Goal: Task Accomplishment & Management: Use online tool/utility

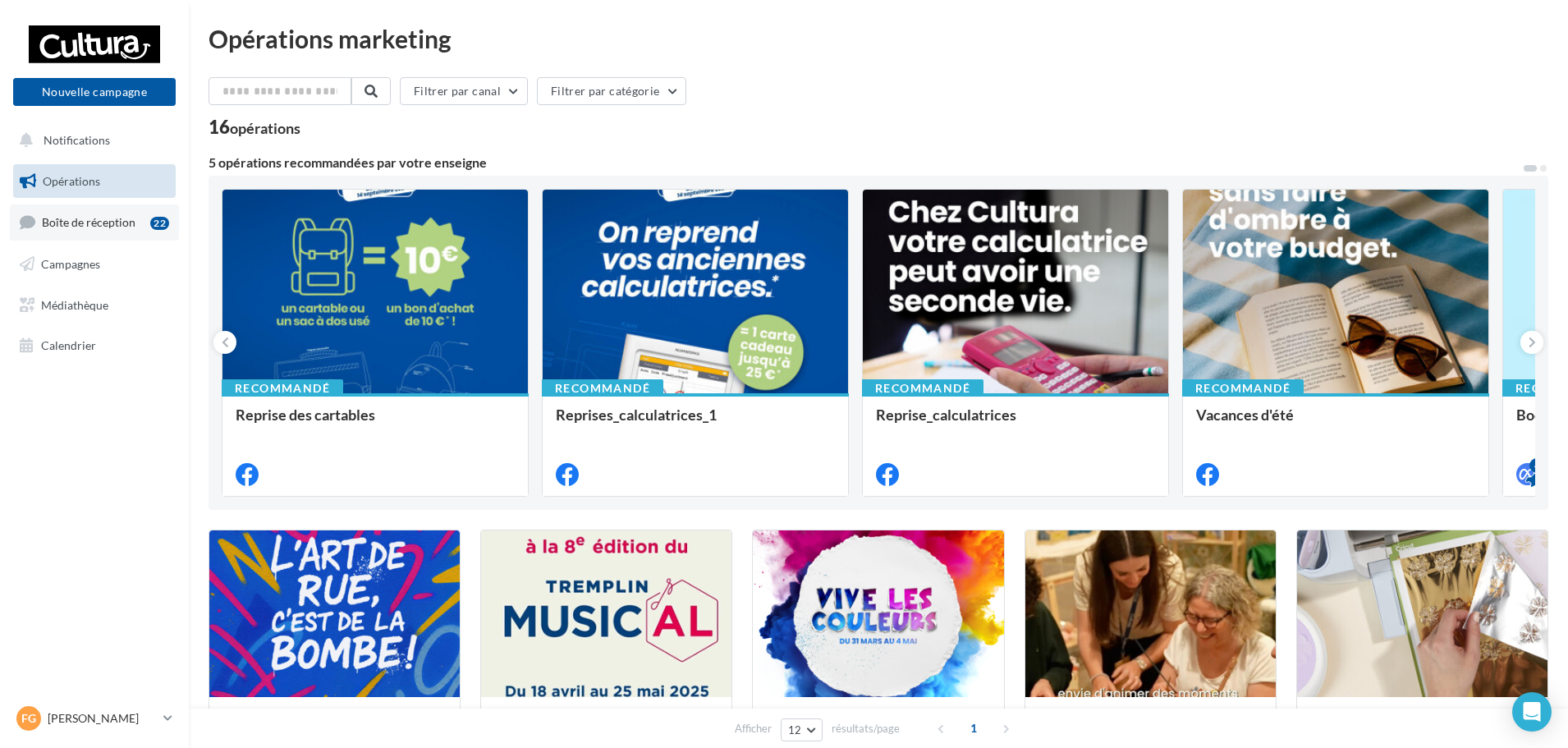
click at [114, 221] on span "Boîte de réception" at bounding box center [88, 221] width 93 height 14
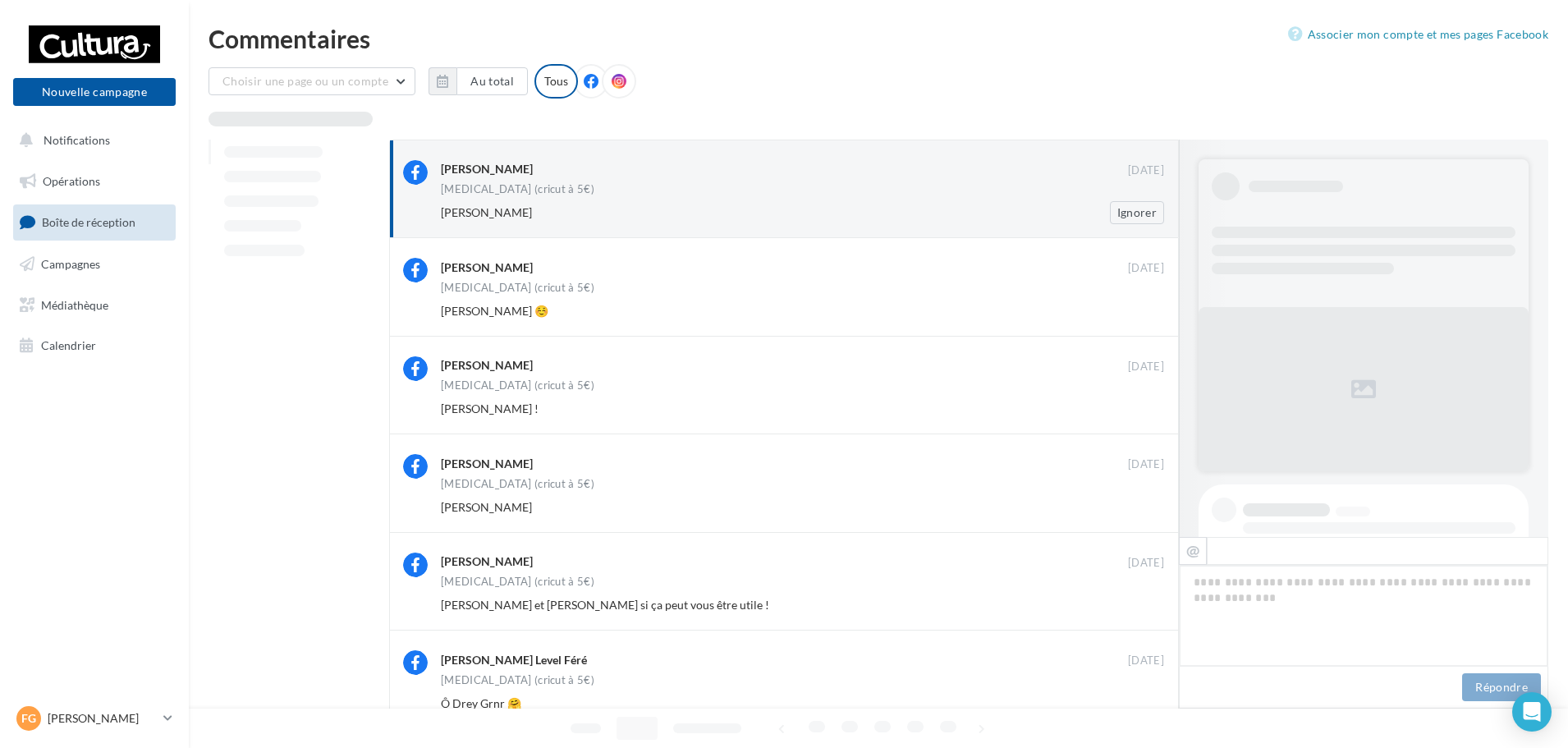
scroll to position [227, 0]
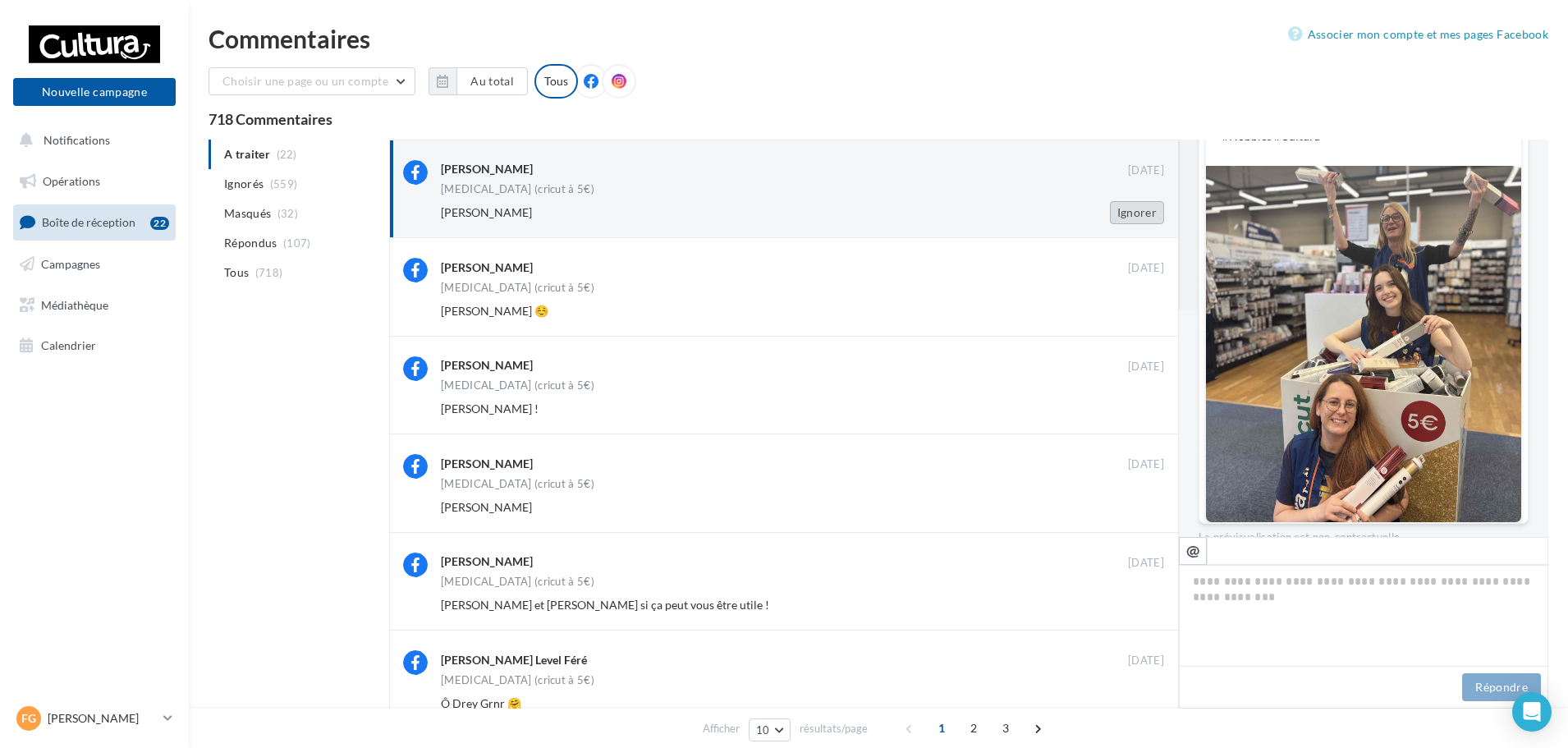
click at [1144, 215] on button "Ignorer" at bounding box center [1137, 212] width 55 height 23
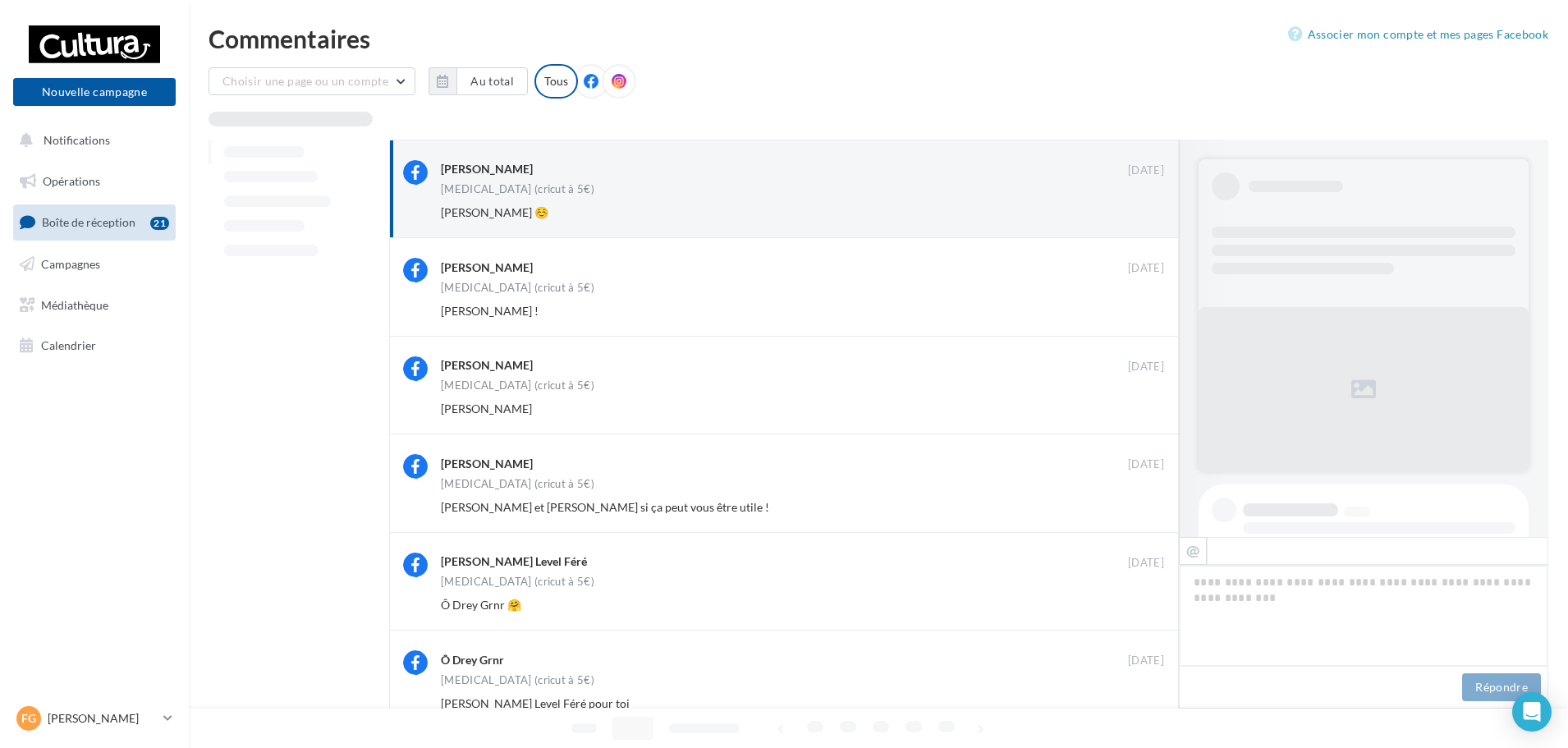
click at [1144, 215] on button "Ignorer" at bounding box center [1137, 212] width 55 height 23
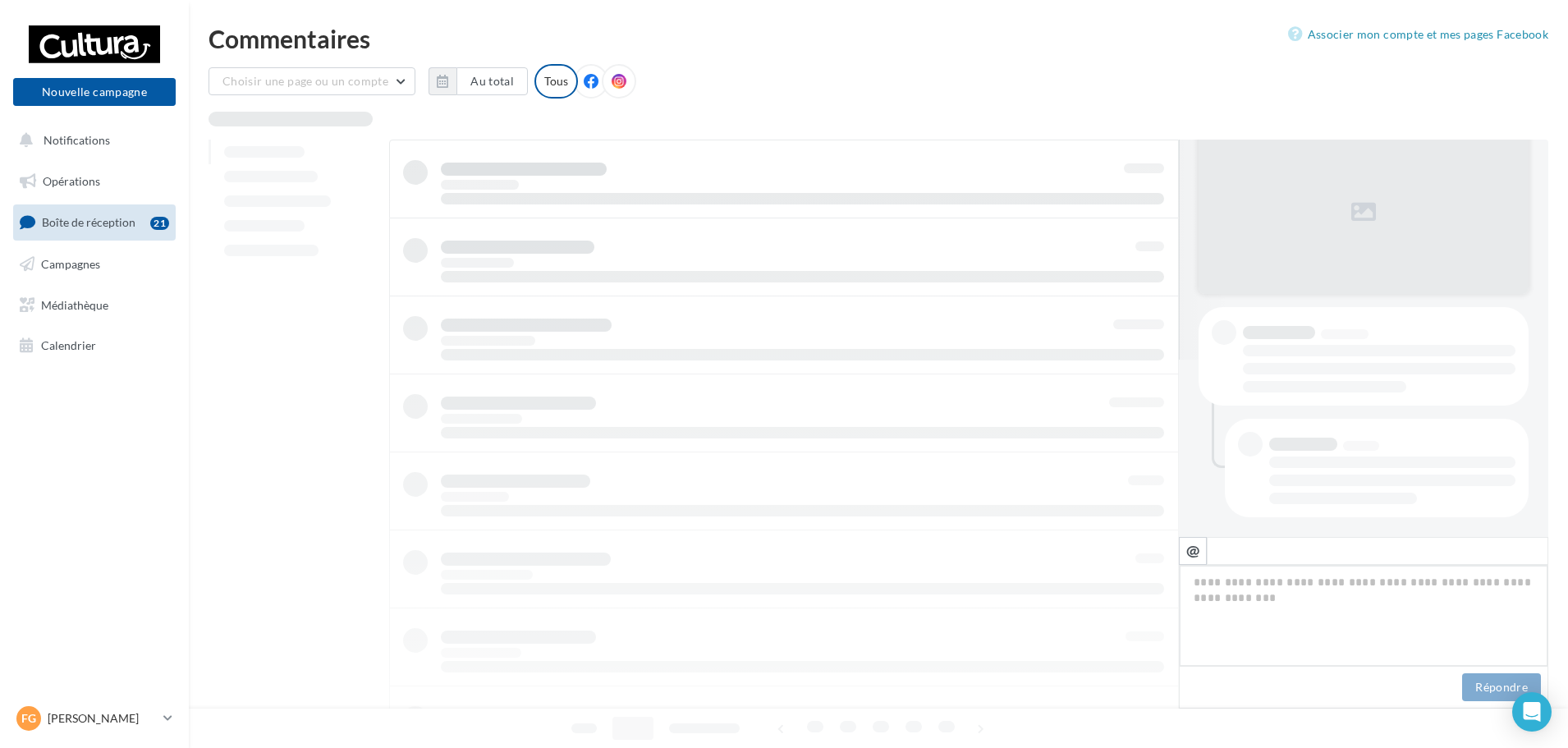
scroll to position [177, 0]
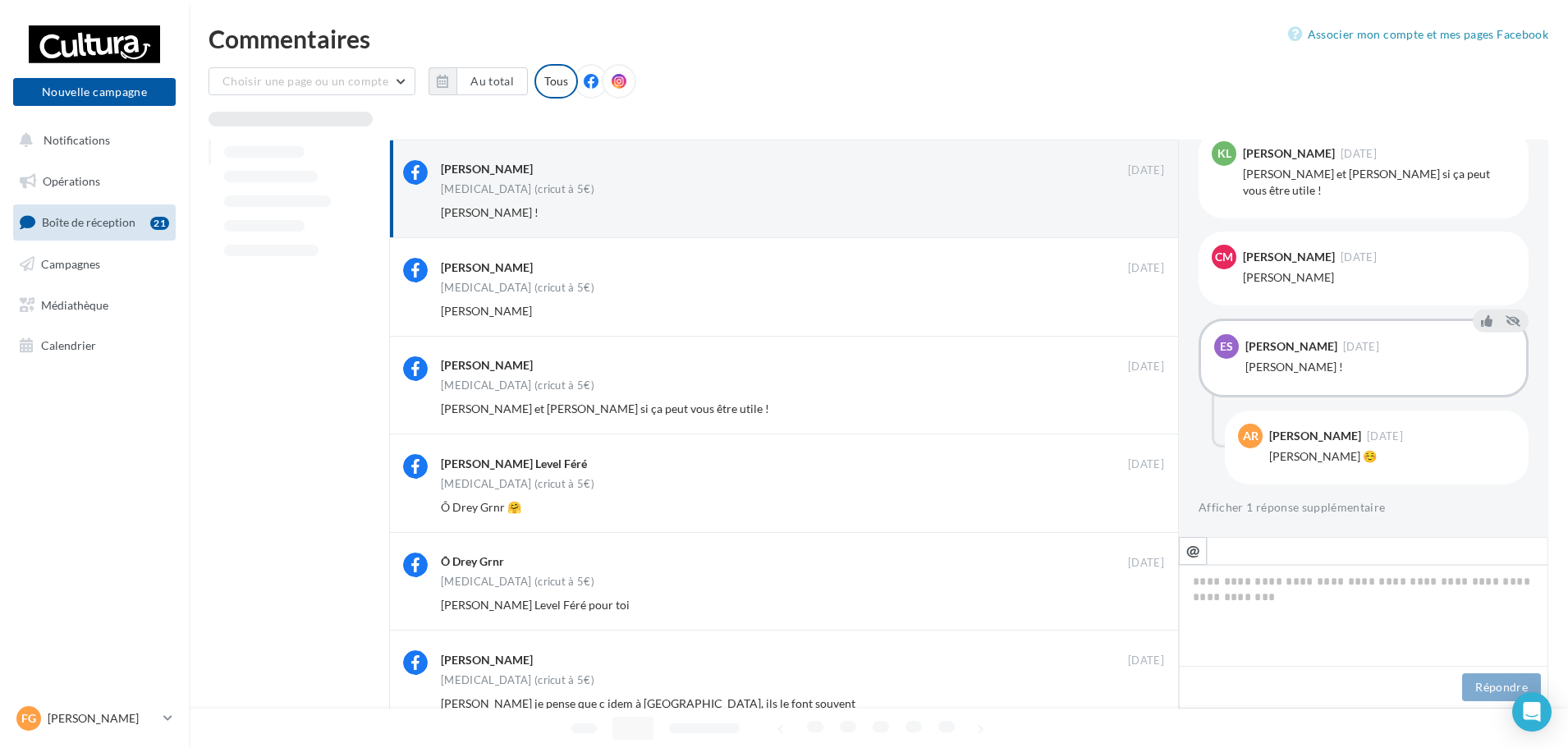
click at [1144, 215] on button "Ignorer" at bounding box center [1137, 212] width 55 height 23
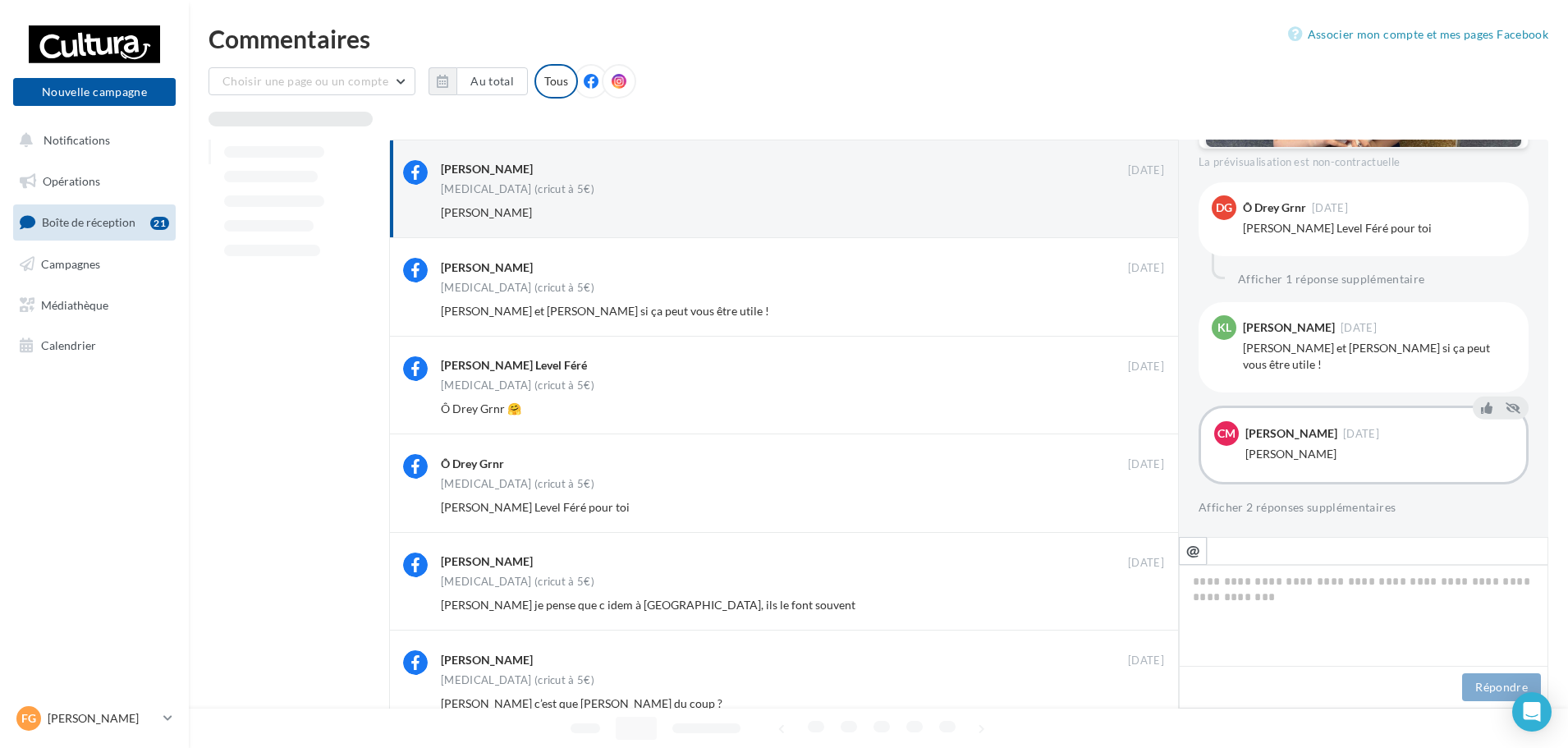
click at [1144, 215] on button "Ignorer" at bounding box center [1137, 212] width 55 height 23
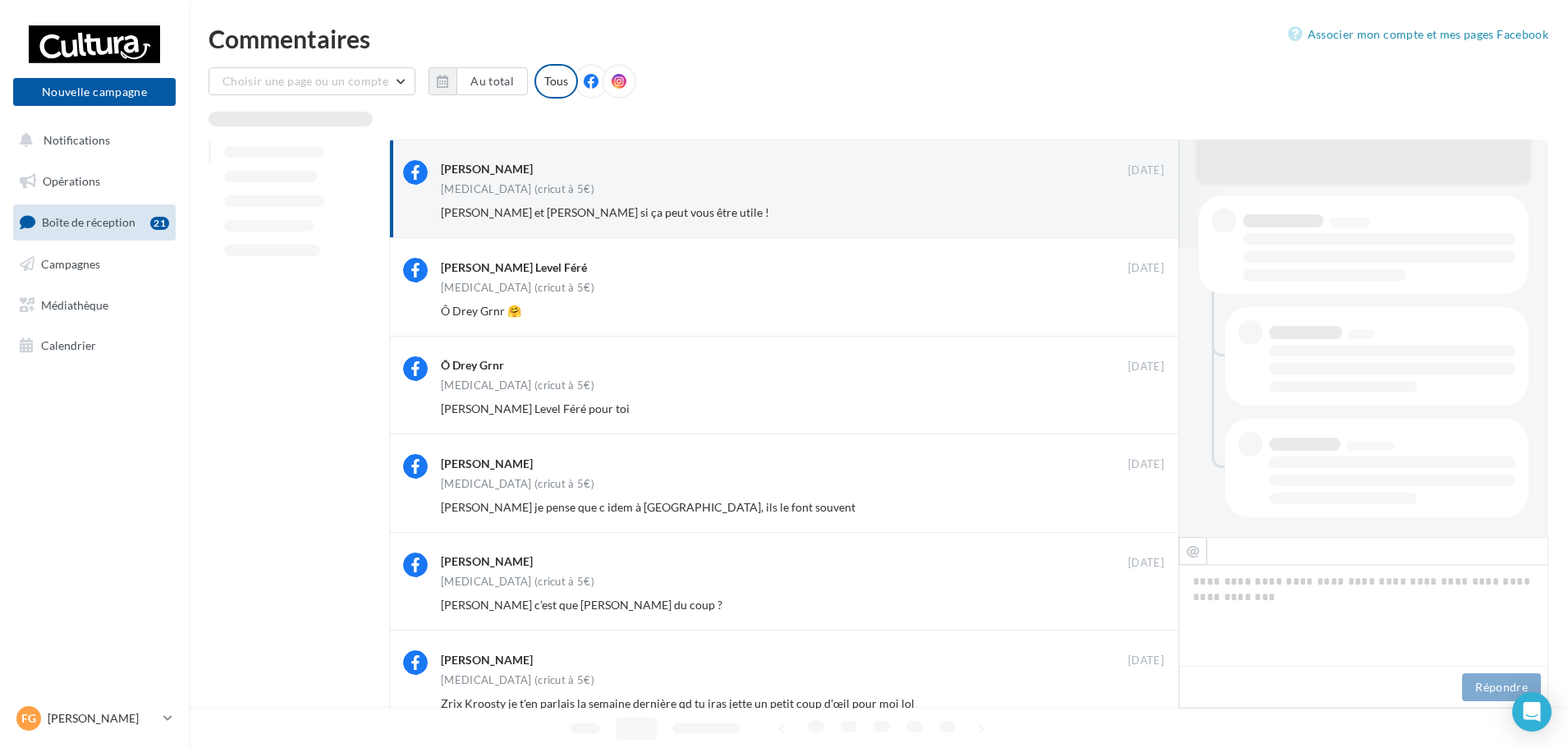
click at [1144, 215] on button "Ignorer" at bounding box center [1137, 212] width 55 height 23
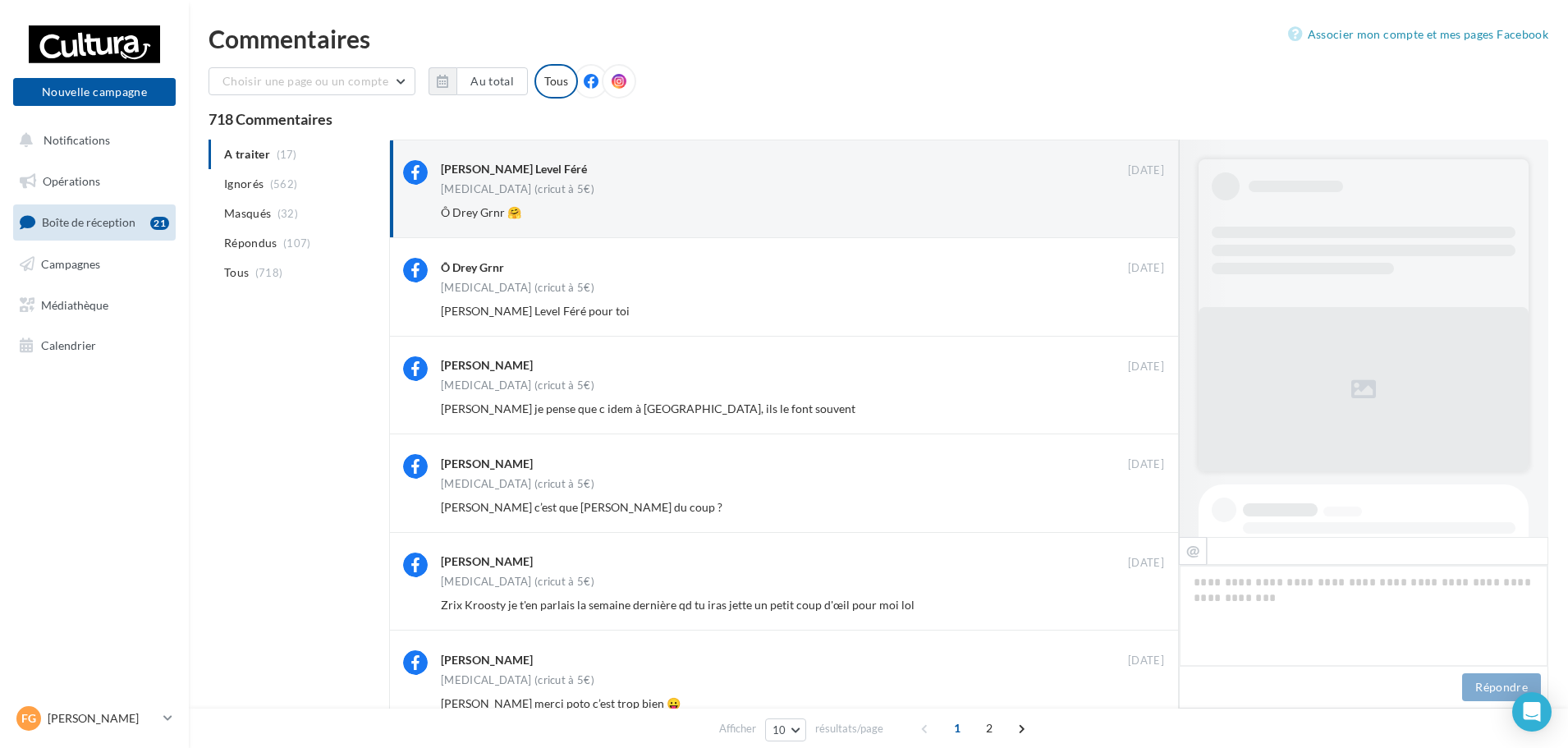
click at [1144, 215] on button "Ignorer" at bounding box center [1137, 212] width 55 height 23
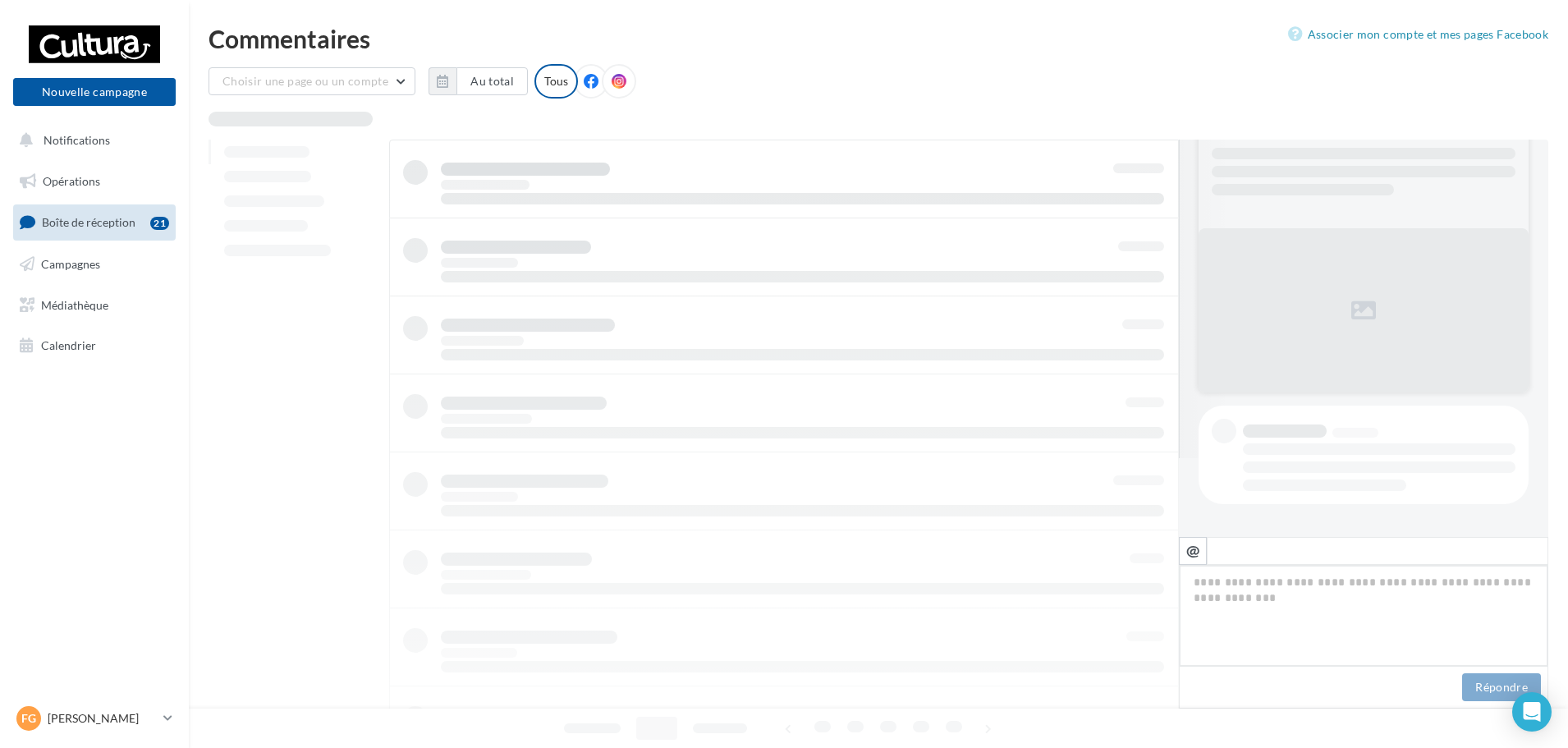
scroll to position [79, 0]
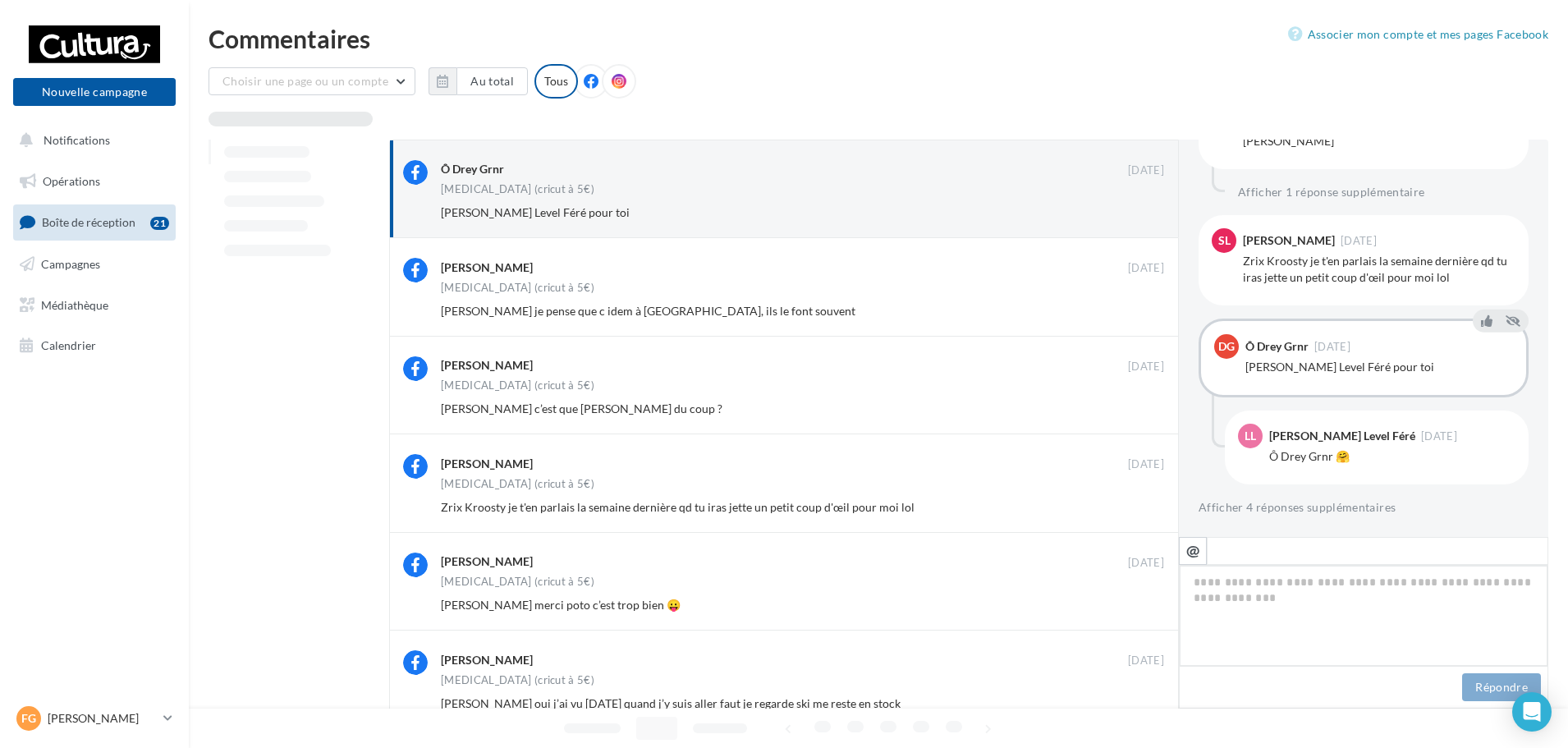
click at [1144, 215] on button "Ignorer" at bounding box center [1137, 212] width 55 height 23
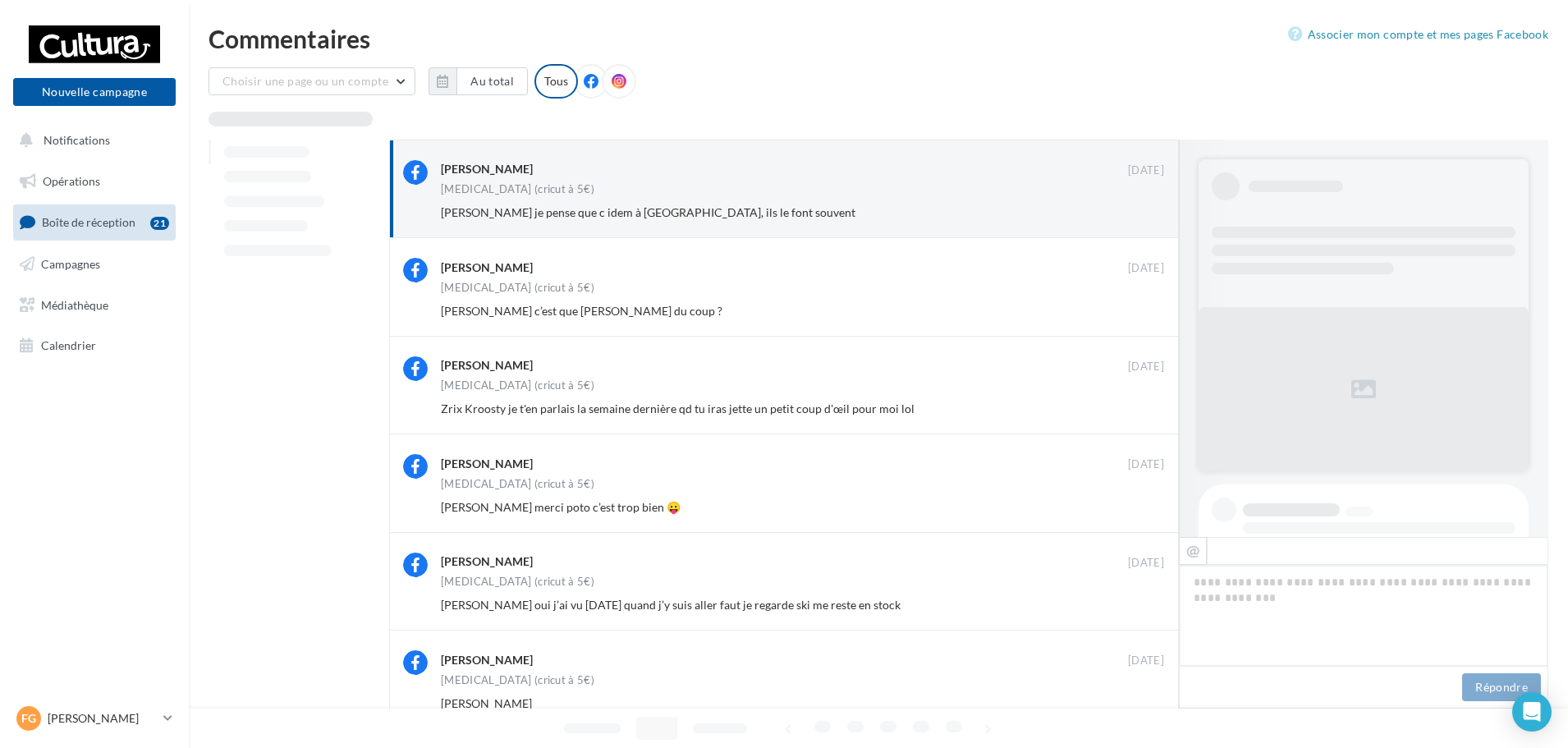
scroll to position [793, 0]
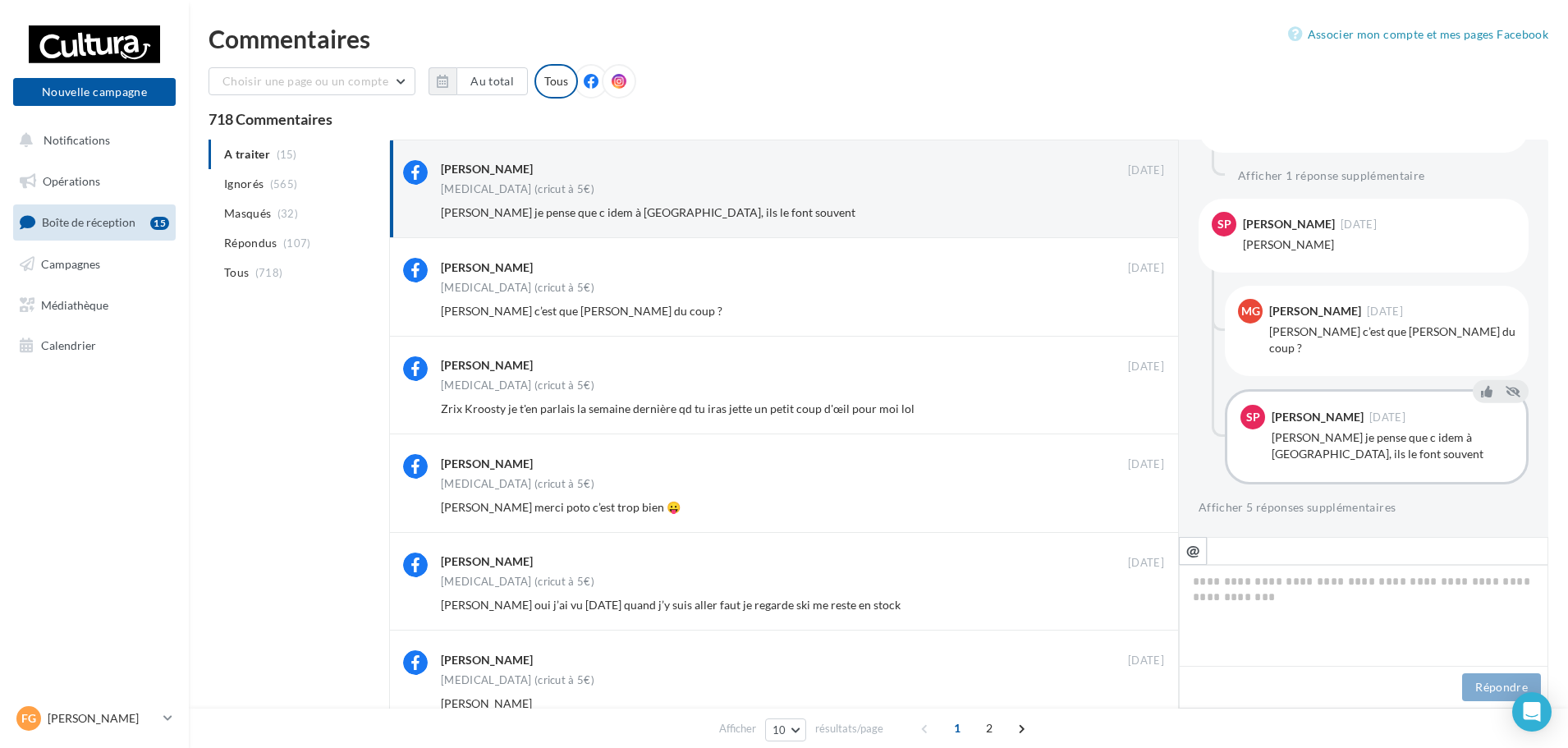
click at [1144, 215] on button "Ignorer" at bounding box center [1137, 212] width 55 height 23
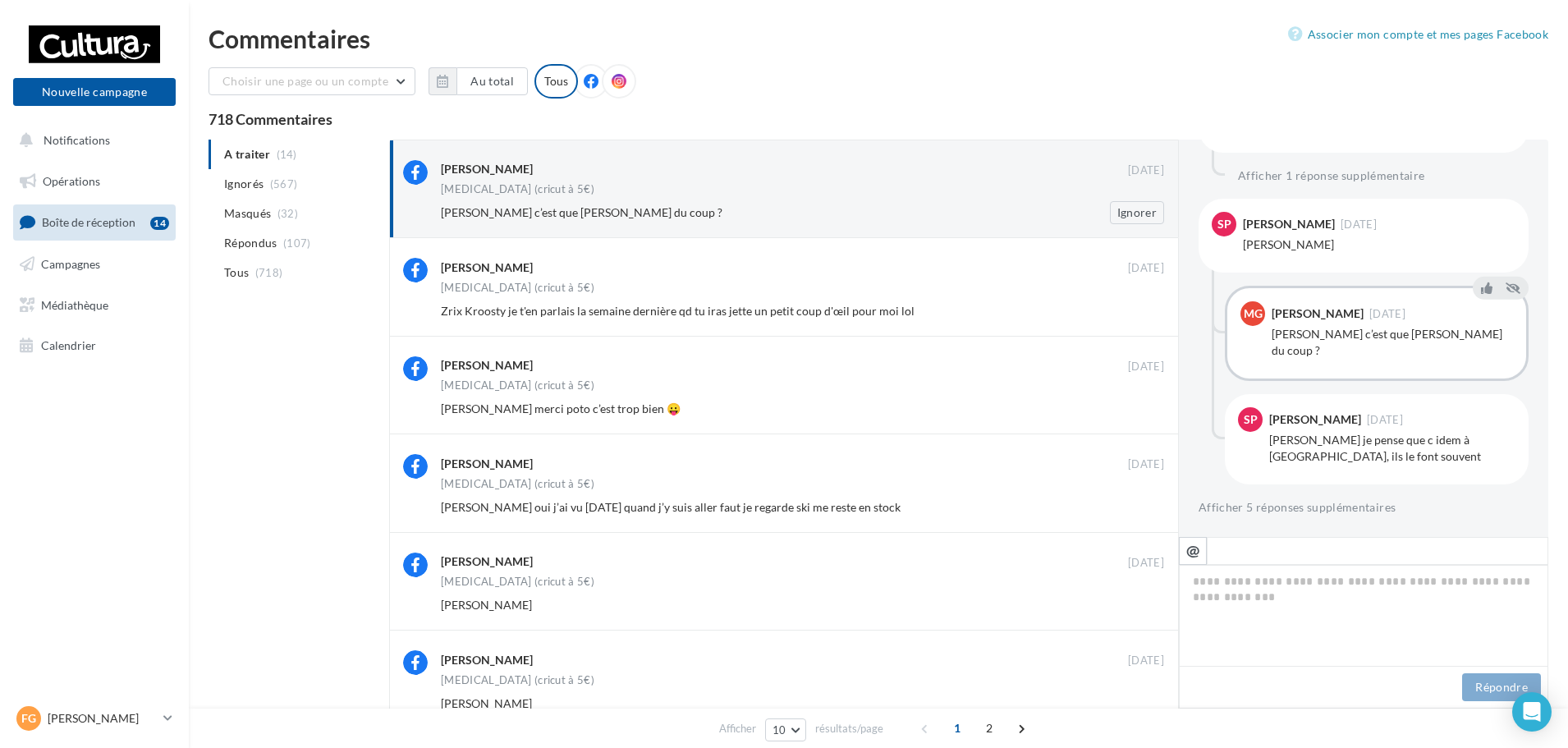
click at [789, 175] on div "Magalie Godwin" at bounding box center [784, 169] width 687 height 17
click at [1134, 215] on button "Ignorer" at bounding box center [1137, 212] width 55 height 23
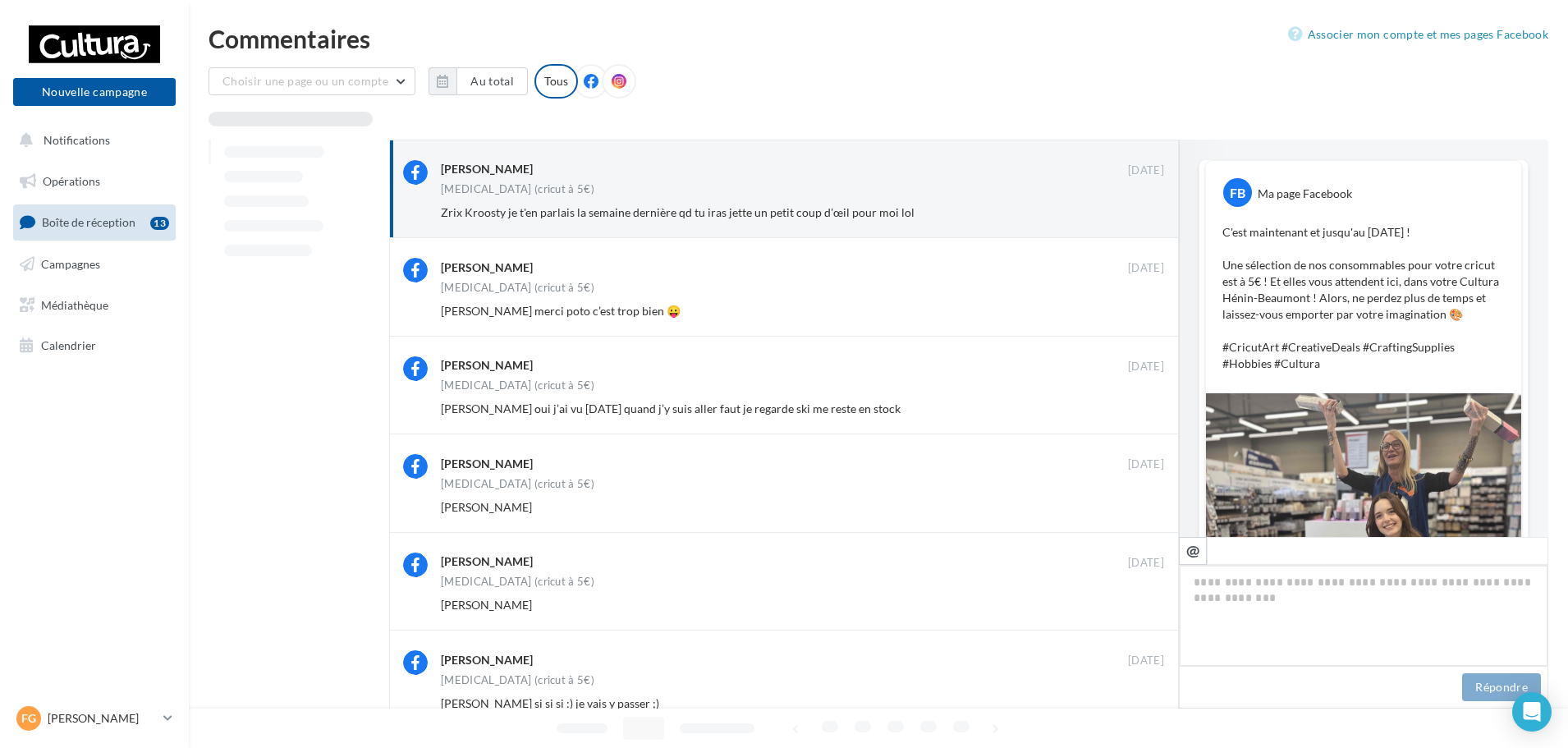
scroll to position [635, 0]
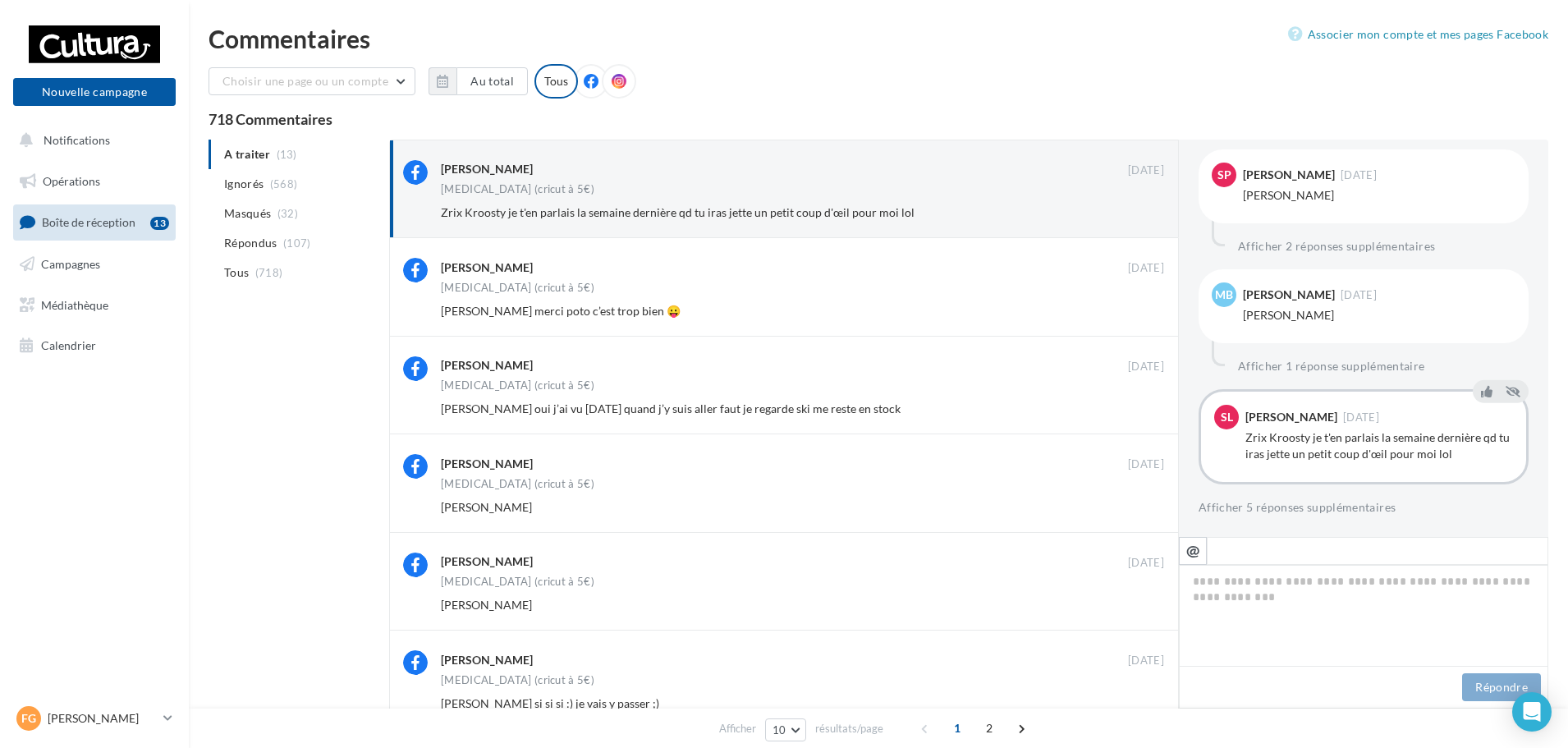
click at [1134, 215] on button "Ignorer" at bounding box center [1137, 212] width 55 height 23
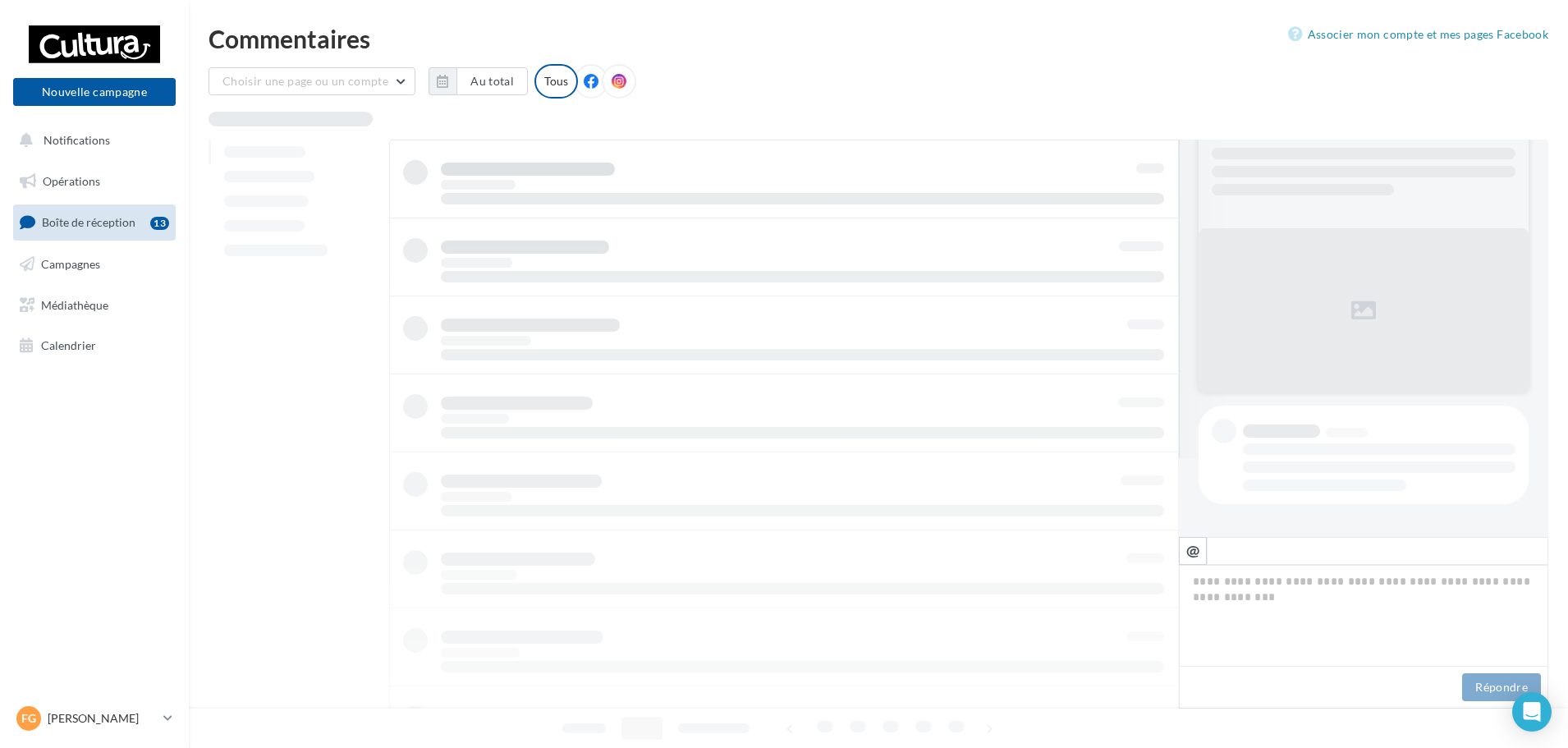
scroll to position [79, 0]
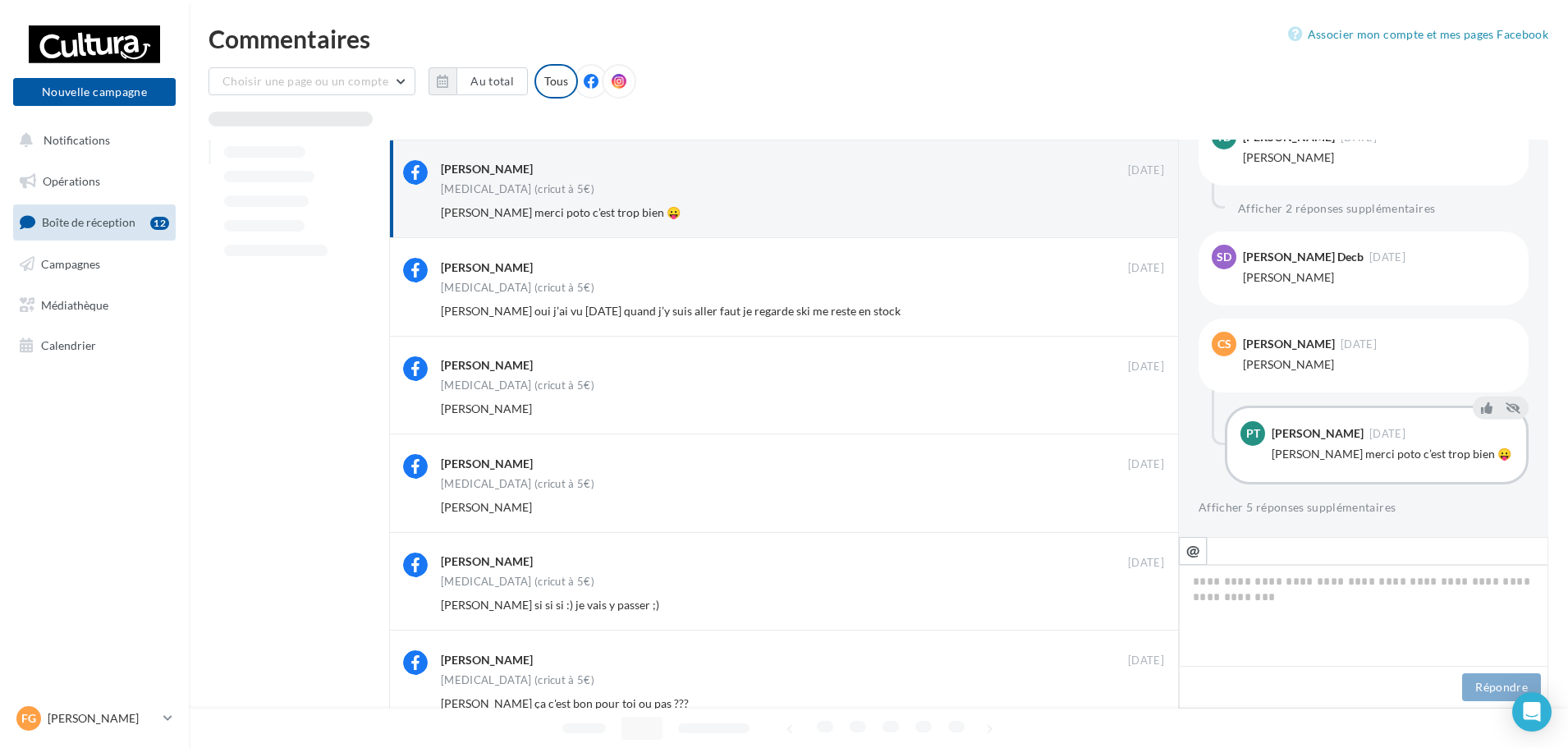
click at [1134, 215] on button "Ignorer" at bounding box center [1137, 212] width 55 height 23
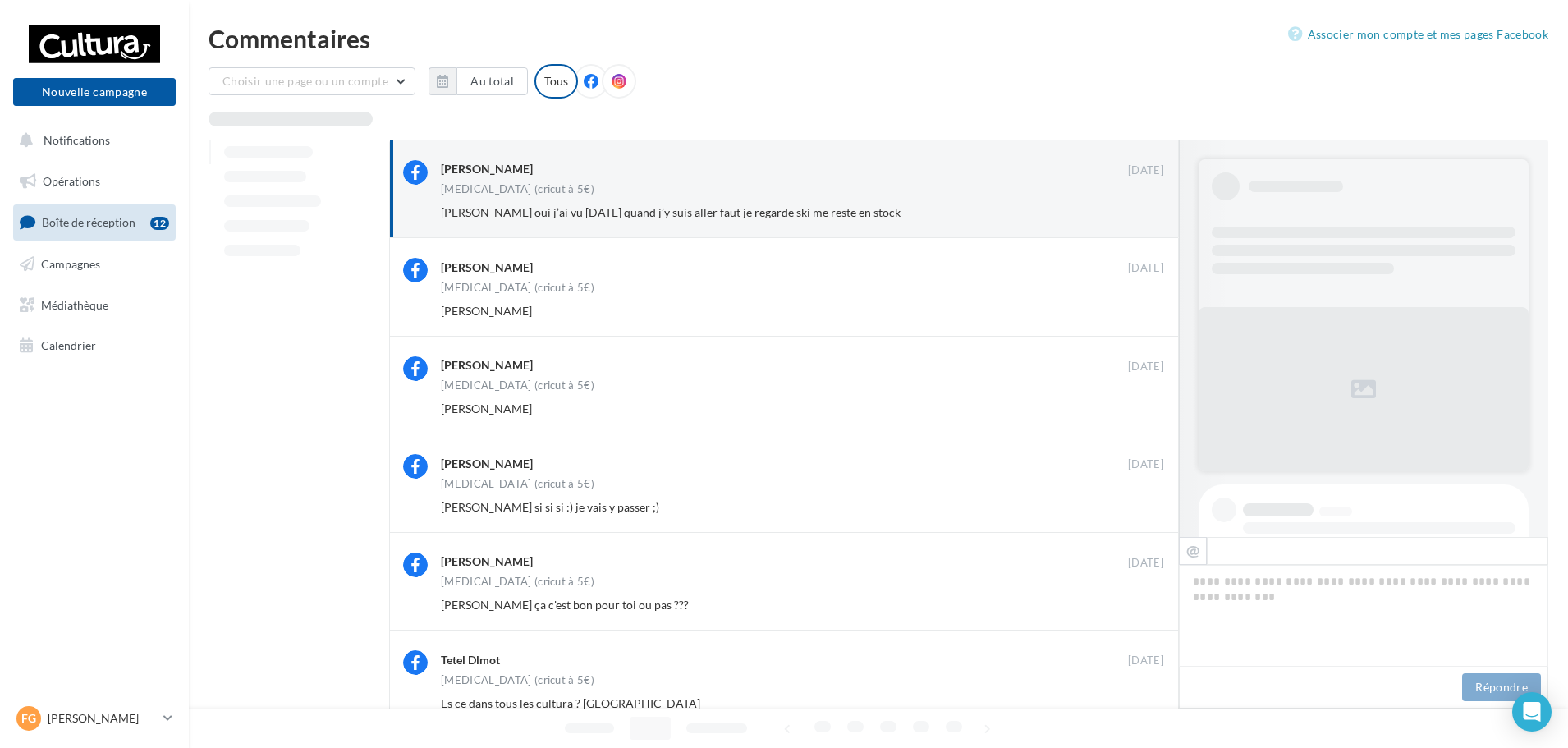
click at [1134, 215] on button "Ignorer" at bounding box center [1137, 212] width 55 height 23
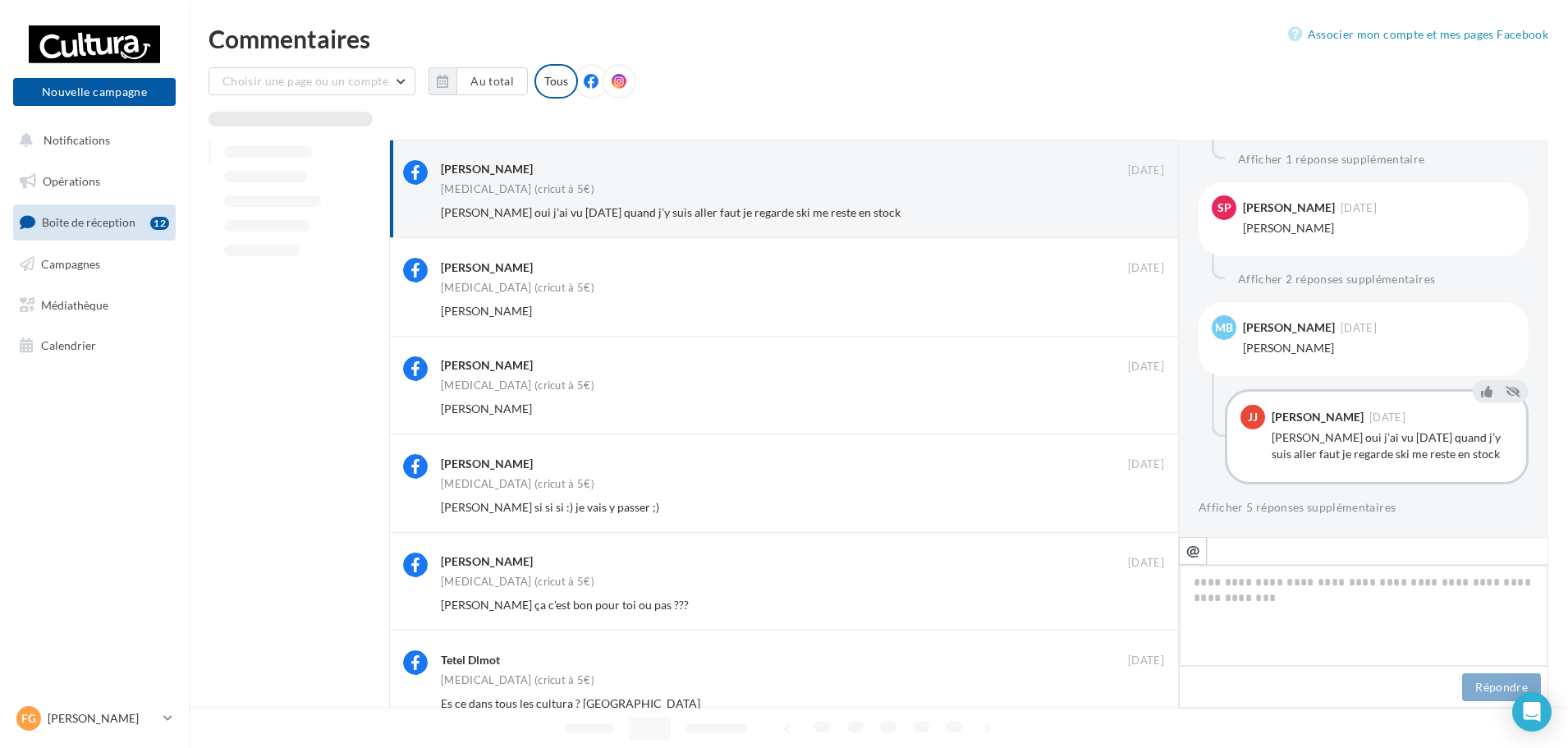
scroll to position [289, 0]
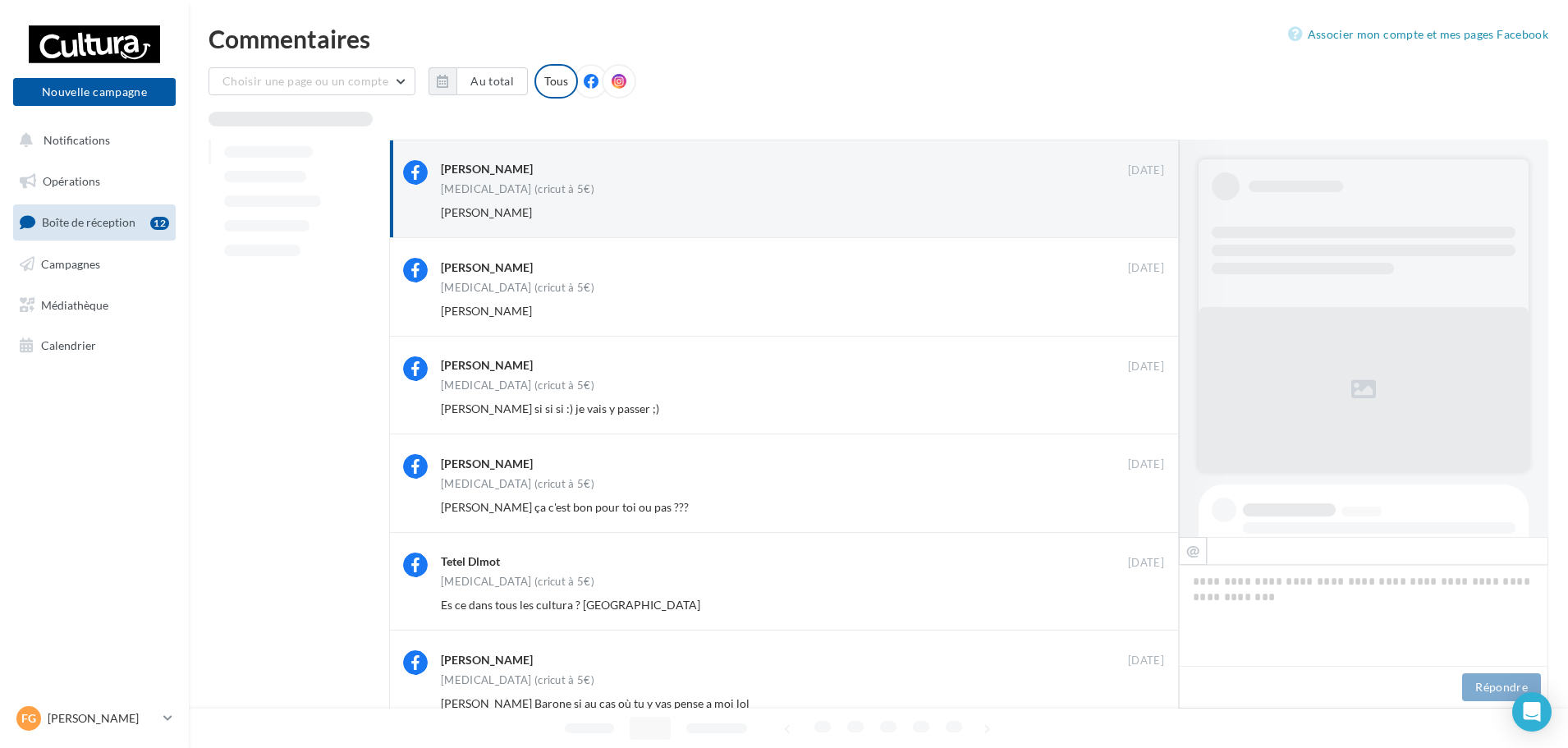
click at [1134, 215] on button "Ignorer" at bounding box center [1137, 212] width 55 height 23
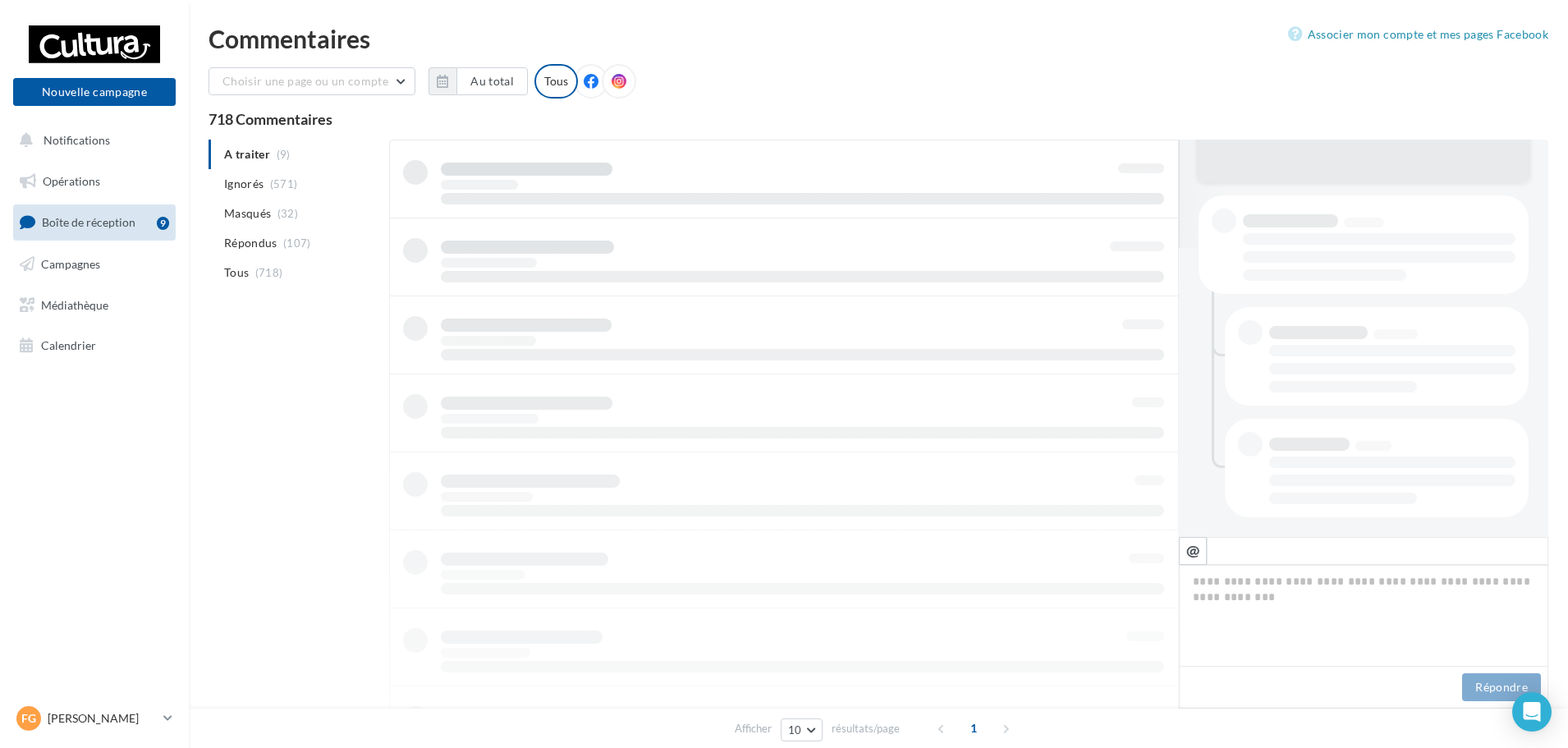
click at [1134, 215] on div at bounding box center [784, 529] width 790 height 781
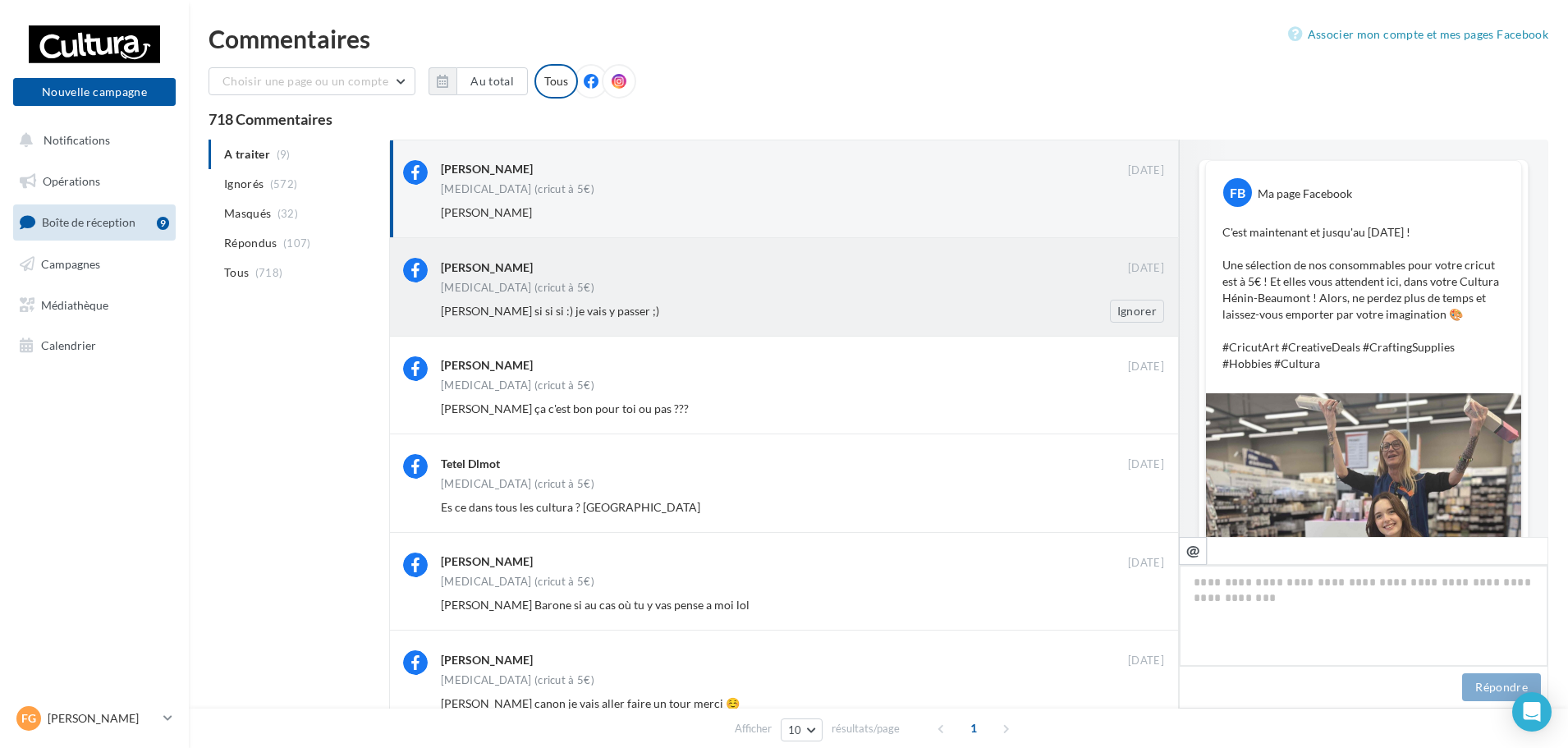
scroll to position [793, 0]
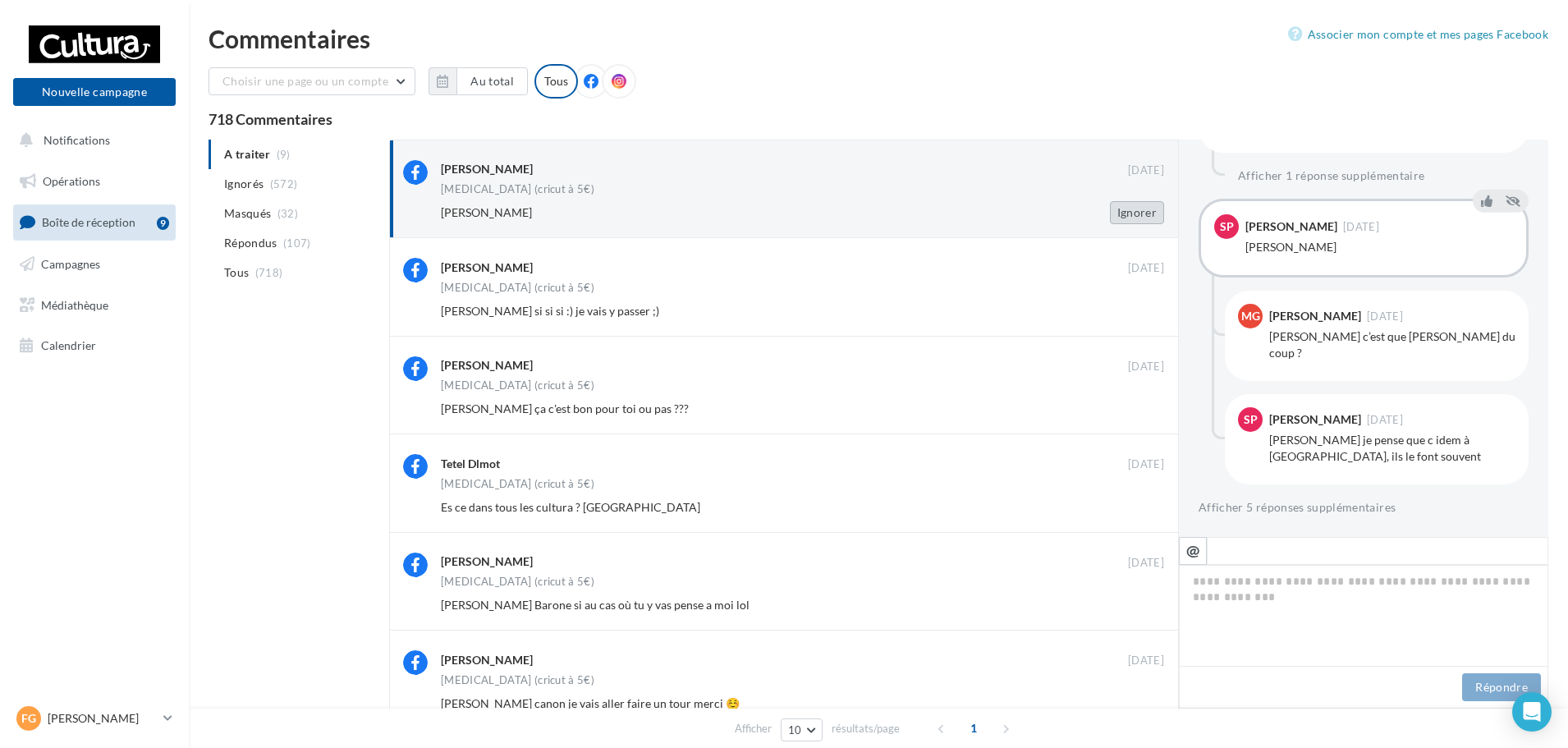
click at [1119, 216] on button "Ignorer" at bounding box center [1137, 212] width 55 height 23
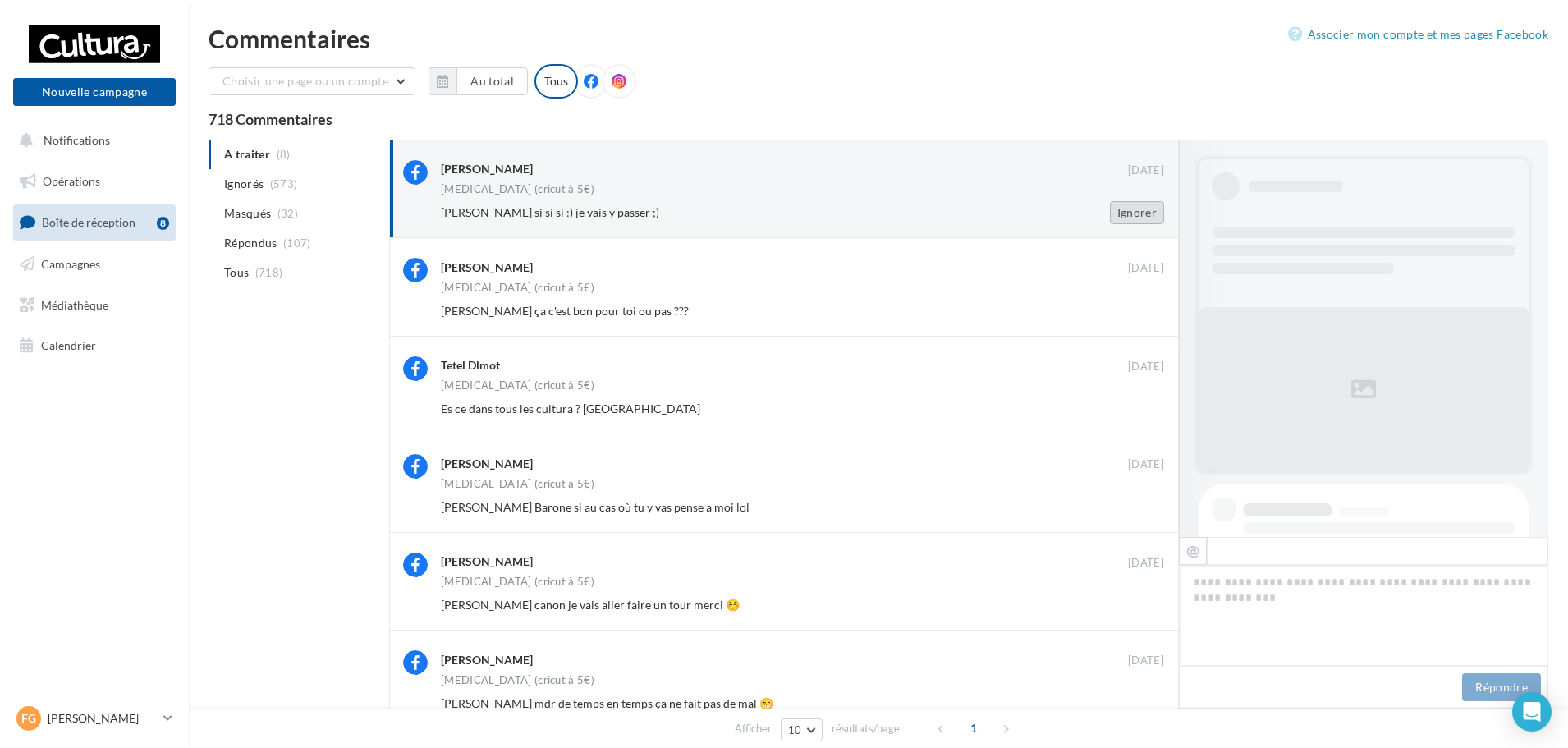
scroll to position [657, 0]
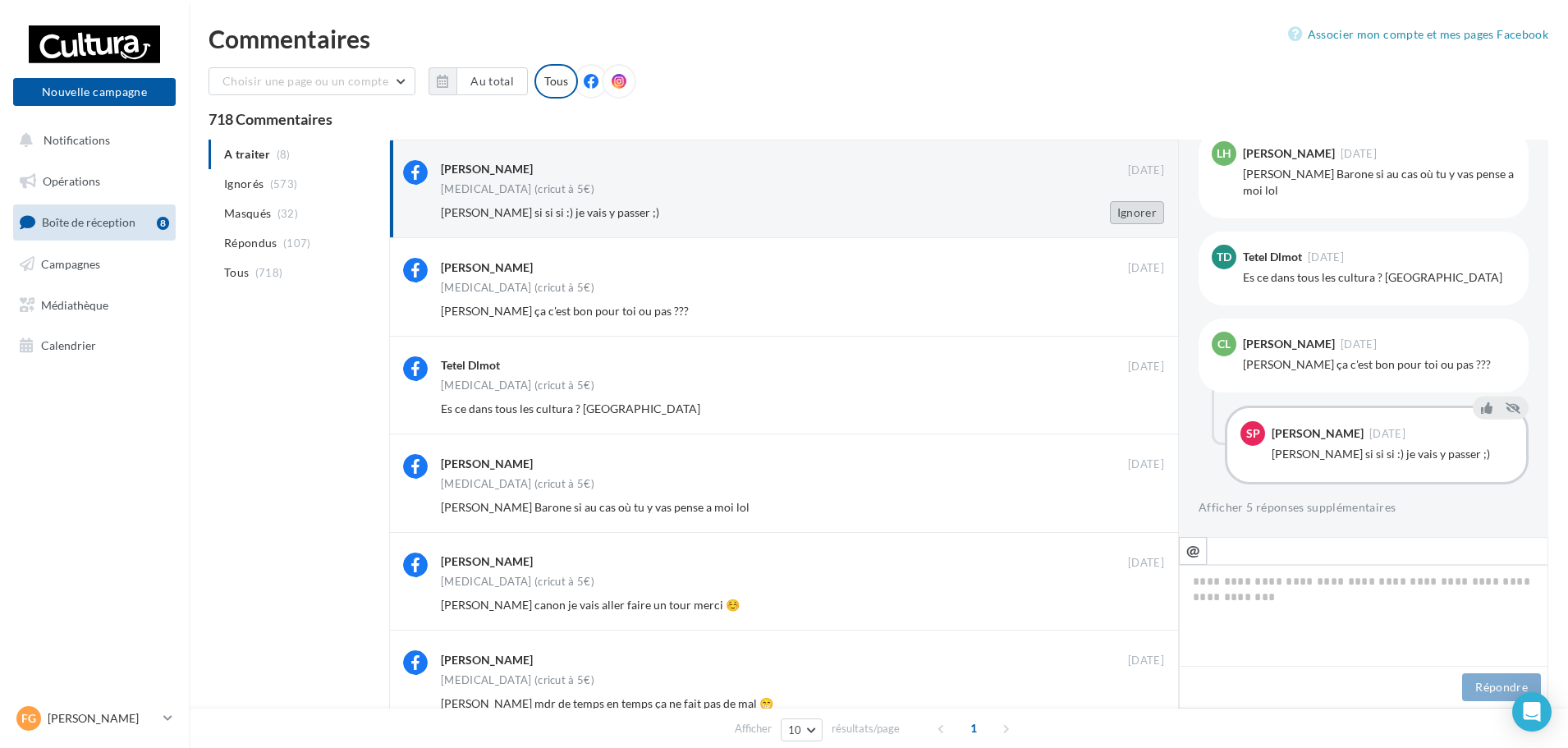
click at [1132, 212] on button "Ignorer" at bounding box center [1137, 212] width 55 height 23
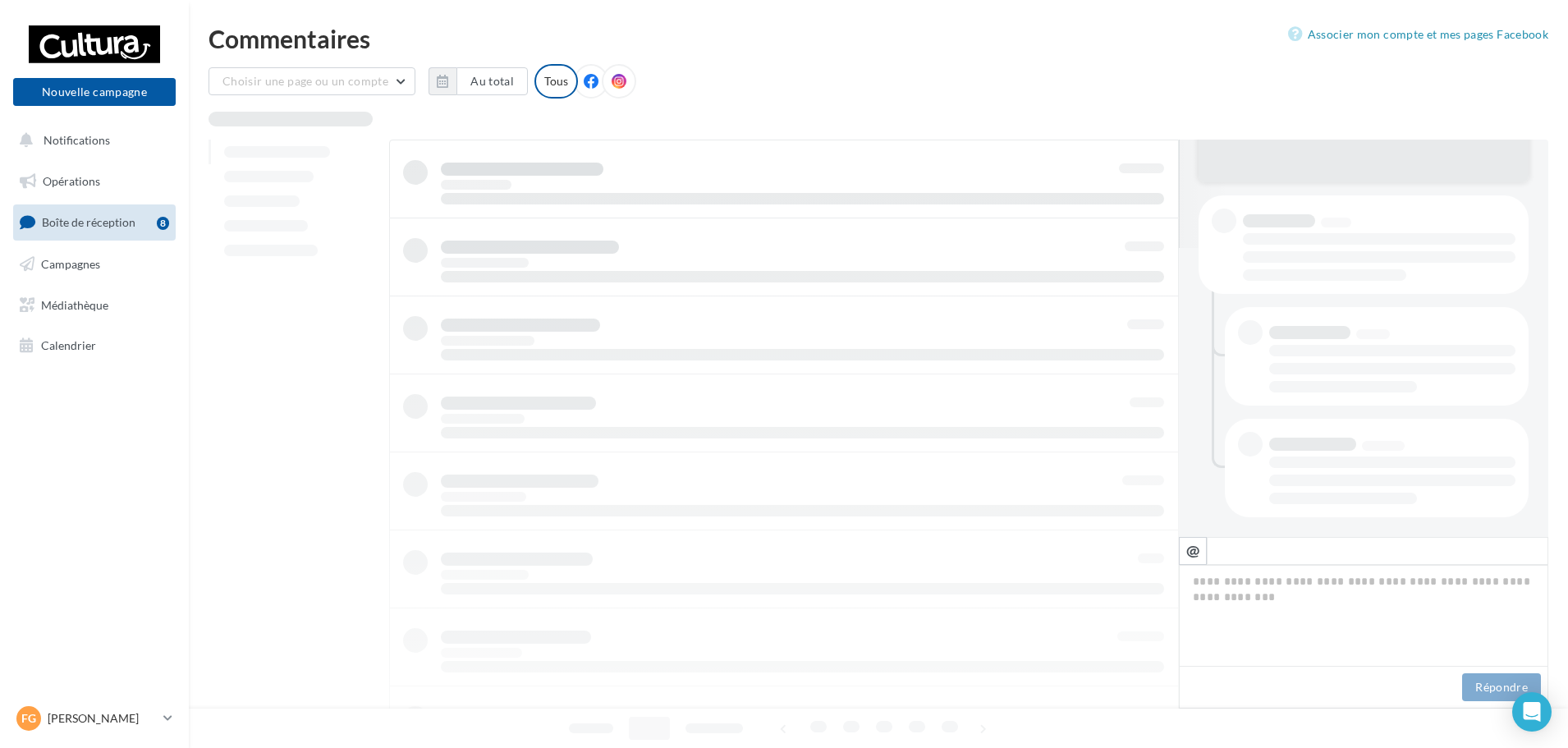
scroll to position [289, 0]
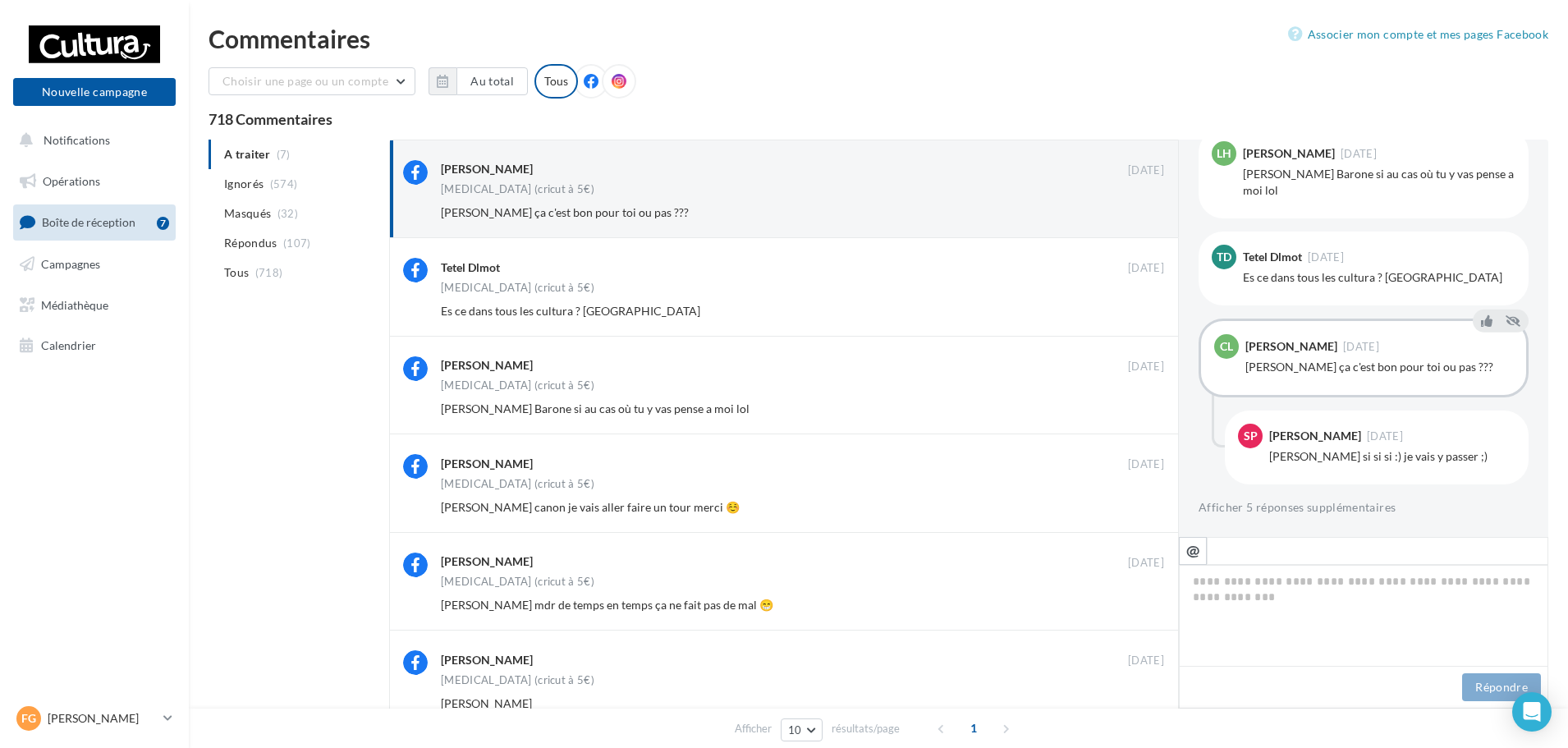
click at [1132, 212] on button "Ignorer" at bounding box center [1137, 212] width 55 height 23
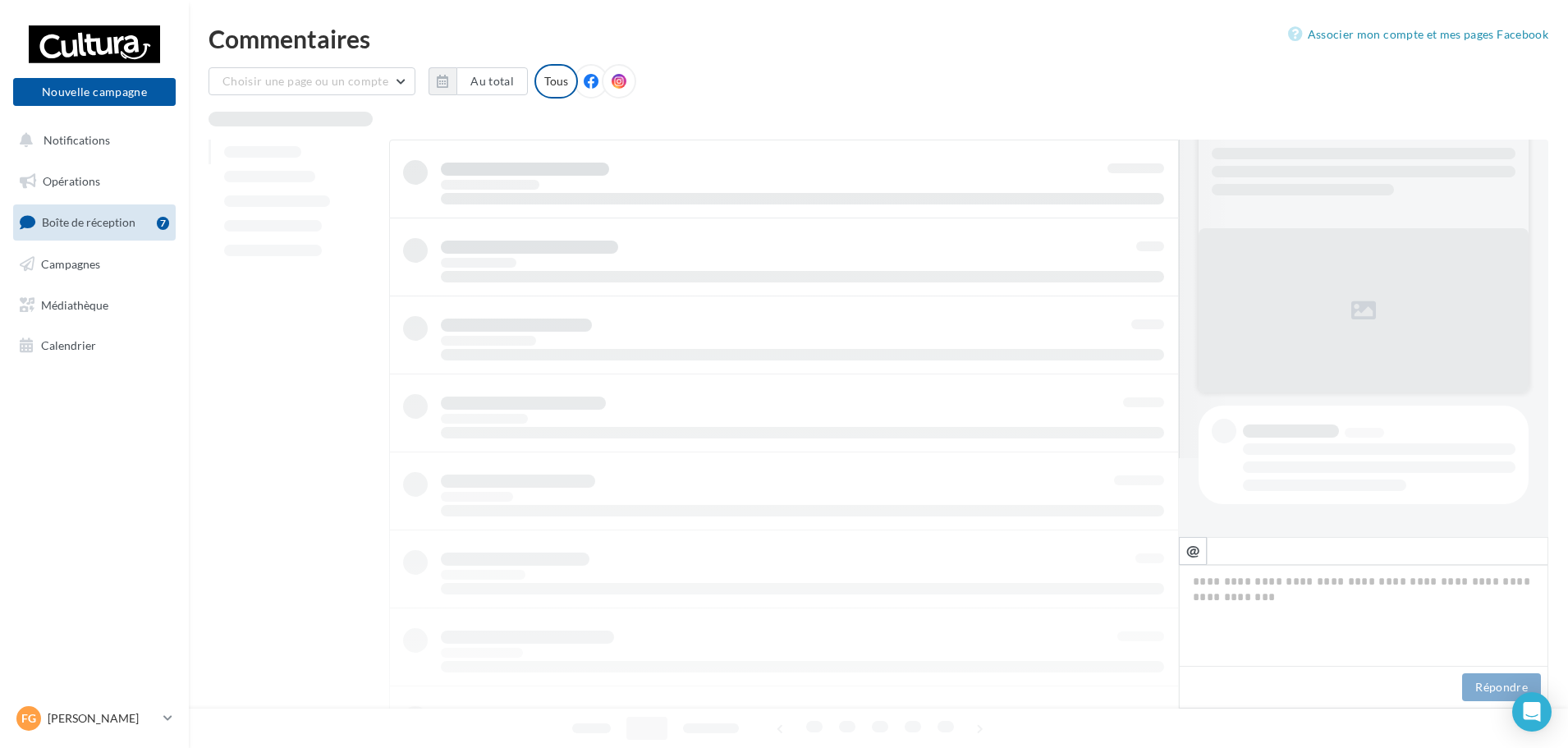
scroll to position [79, 0]
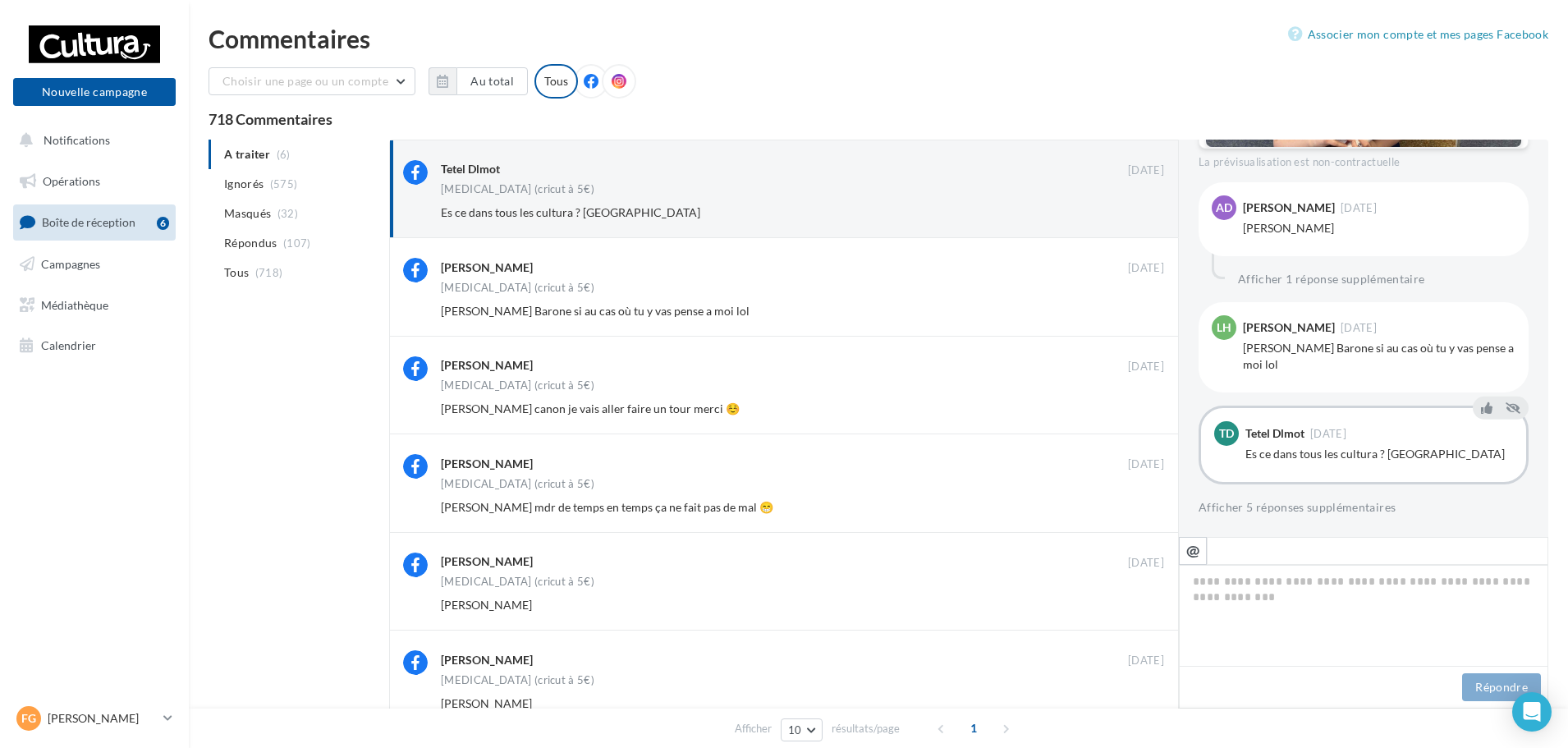
click at [1132, 212] on button "Ignorer" at bounding box center [1137, 212] width 55 height 23
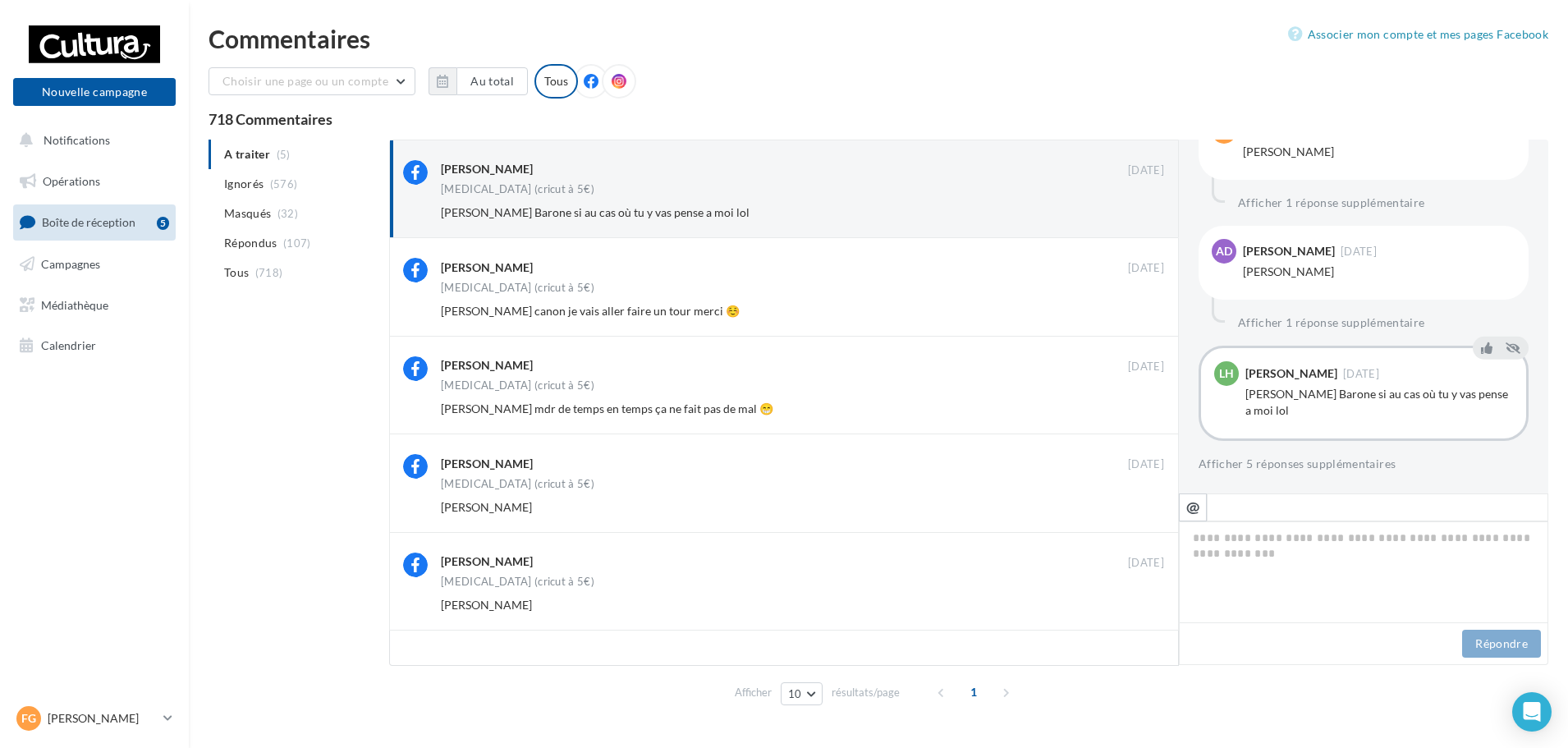
click at [1132, 212] on button "Ignorer" at bounding box center [1137, 212] width 55 height 23
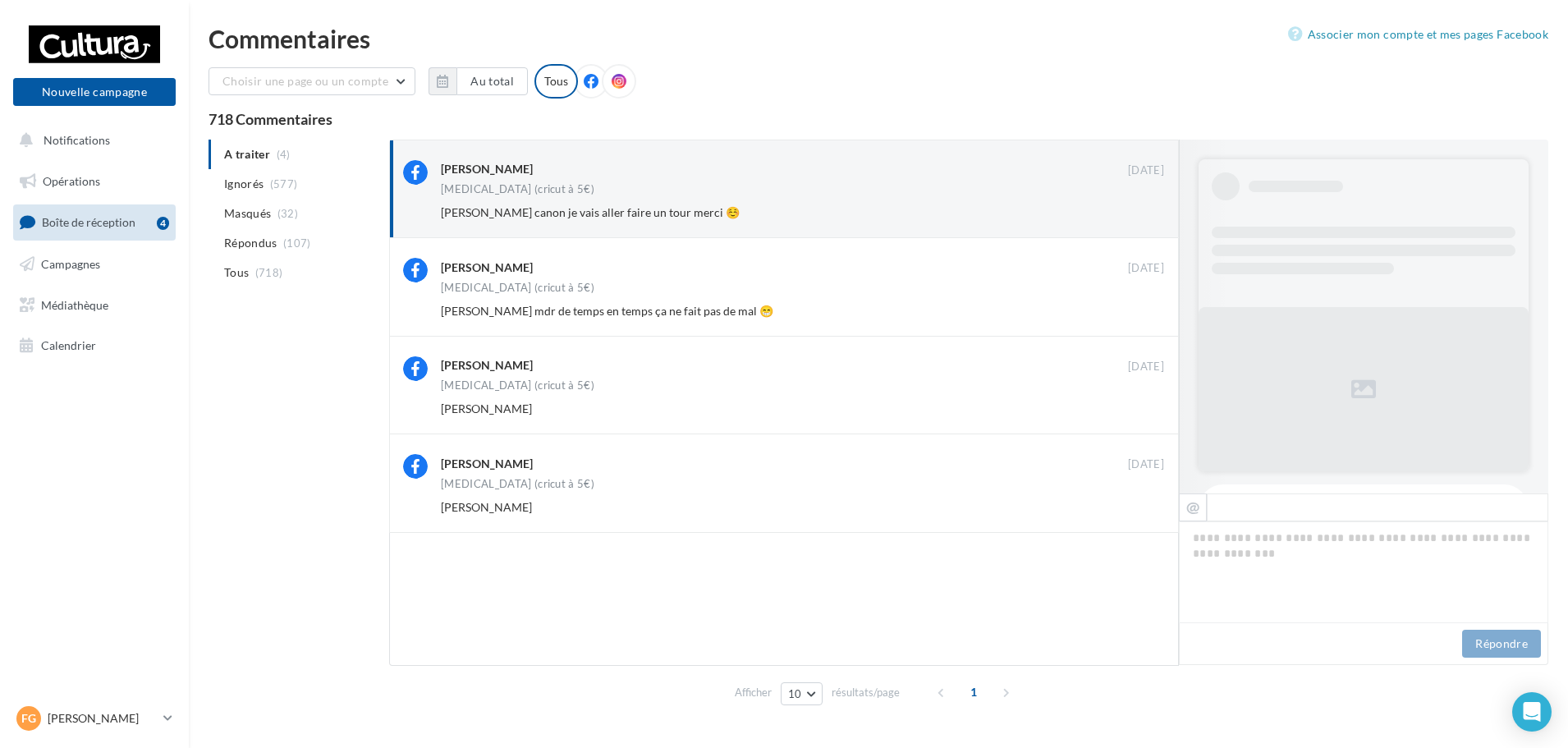
click at [1132, 212] on button "Ignorer" at bounding box center [1137, 212] width 55 height 23
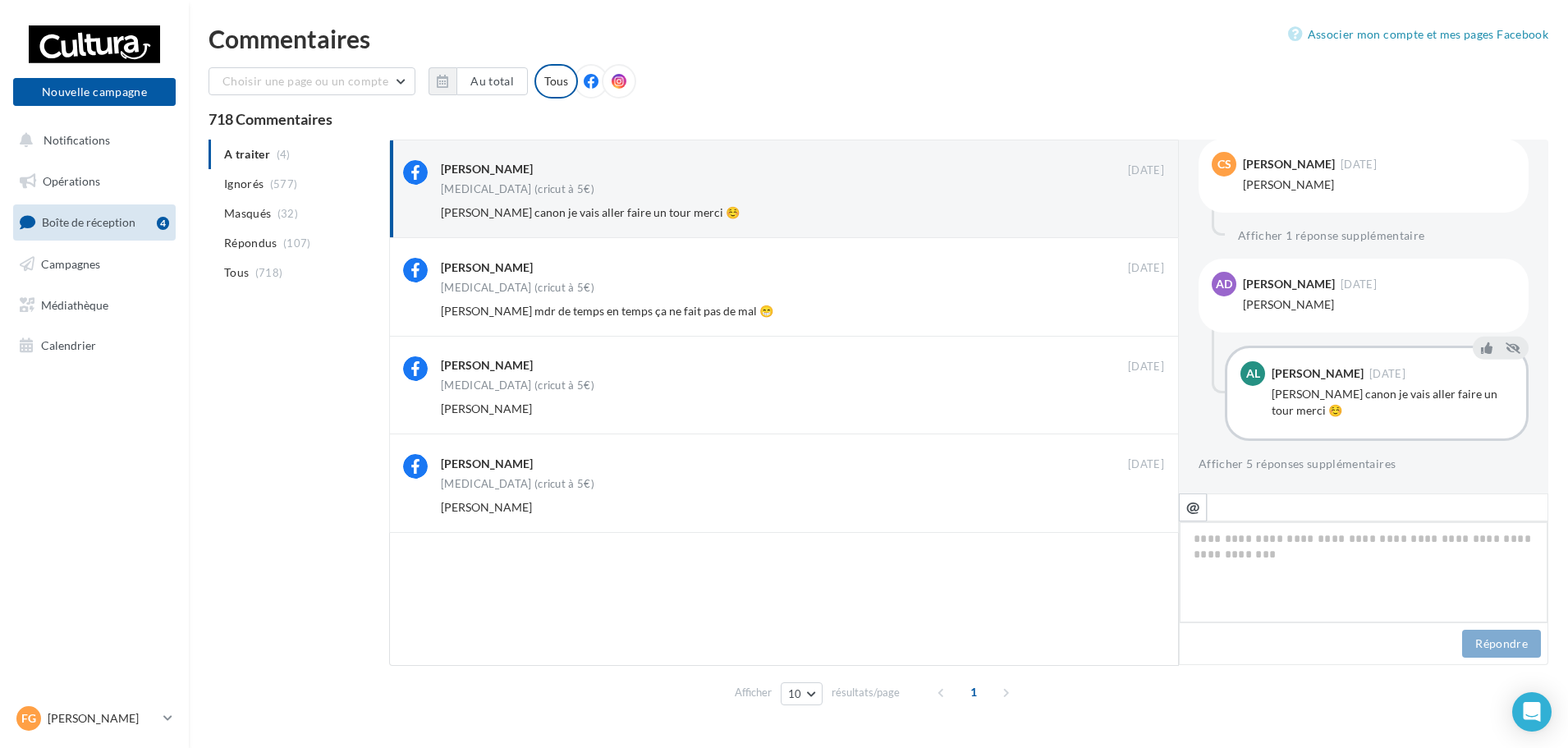
scroll to position [289, 0]
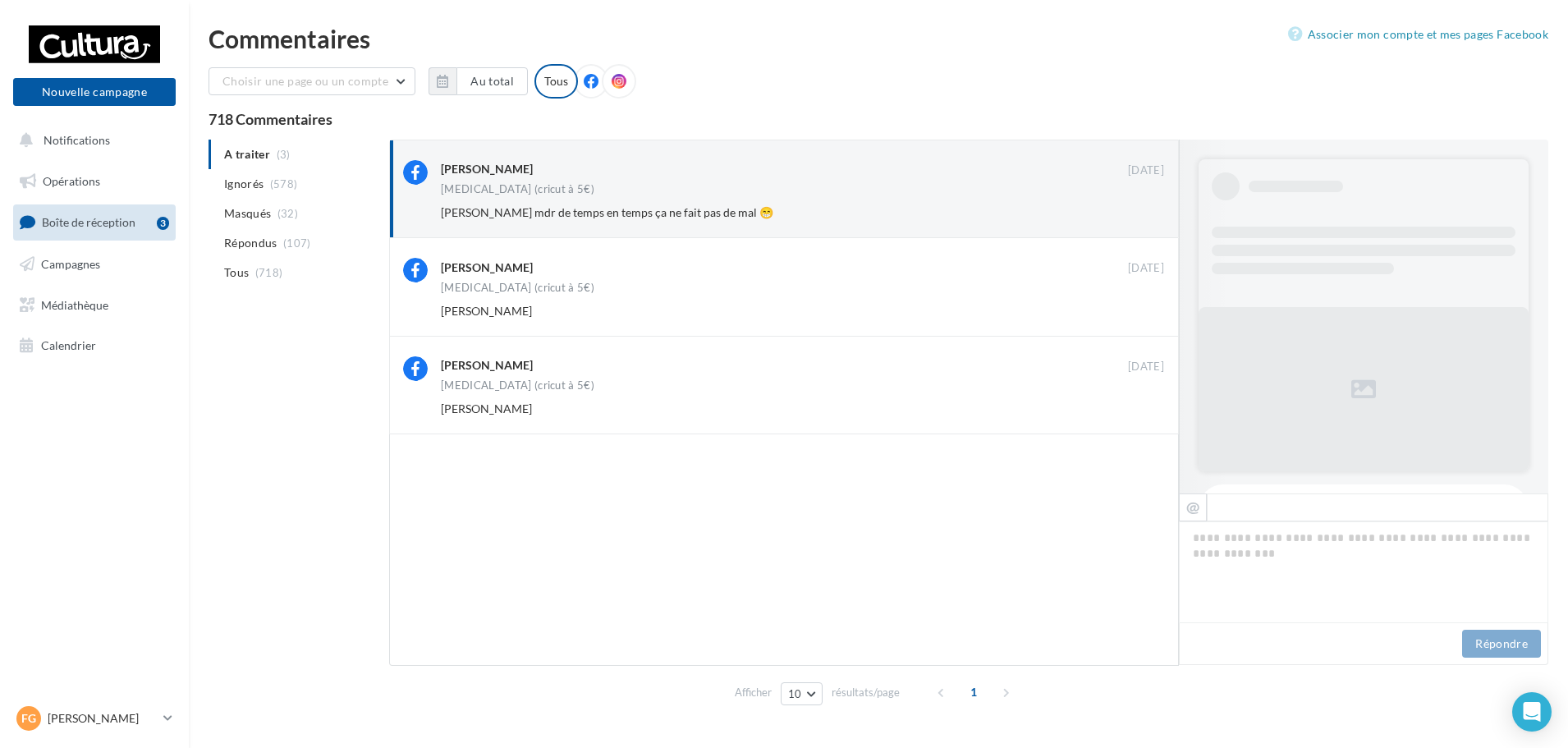
click at [1132, 212] on button "Ignorer" at bounding box center [1137, 212] width 55 height 23
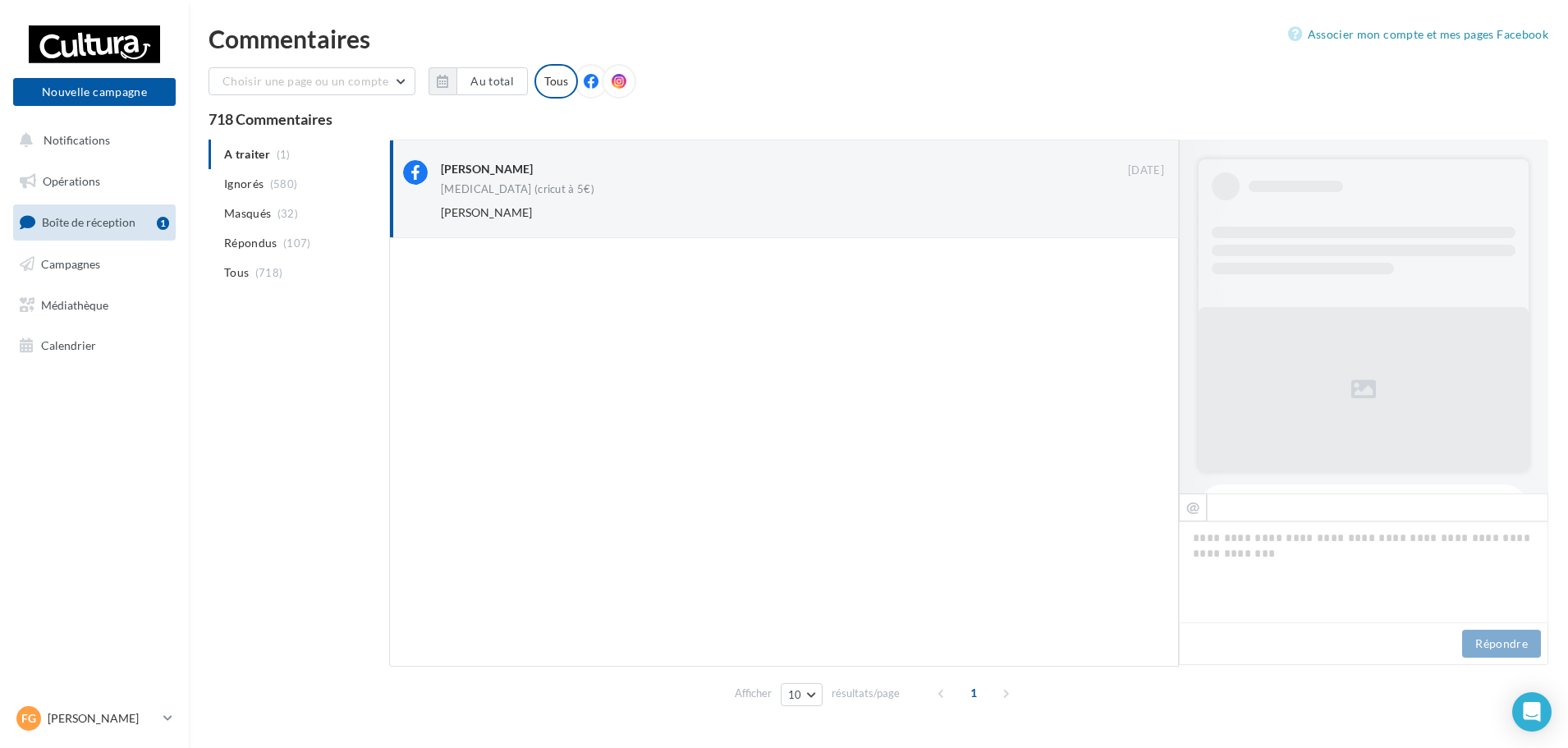
click at [1132, 212] on button "Ignorer" at bounding box center [1137, 212] width 55 height 23
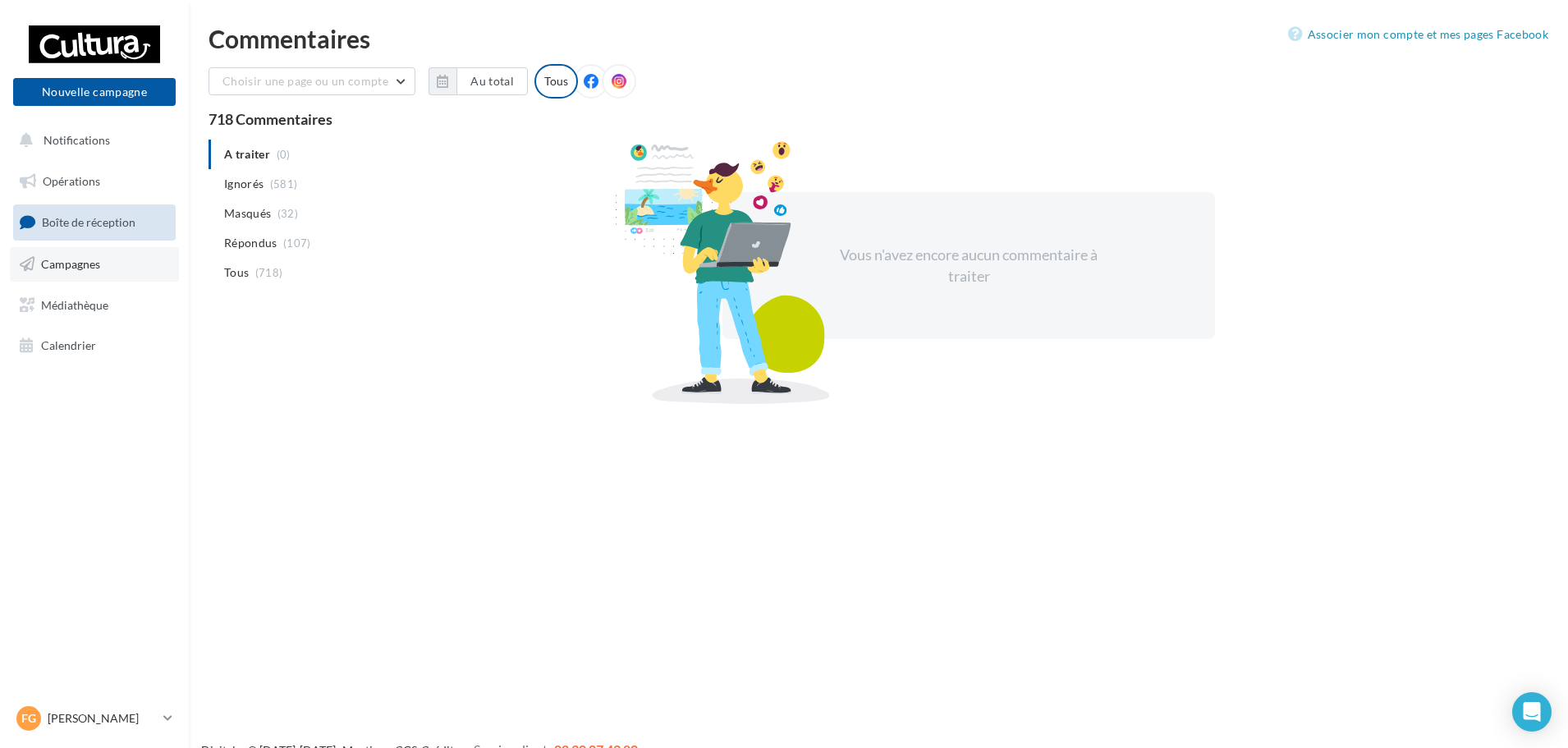
click at [63, 264] on span "Campagnes" at bounding box center [71, 264] width 59 height 14
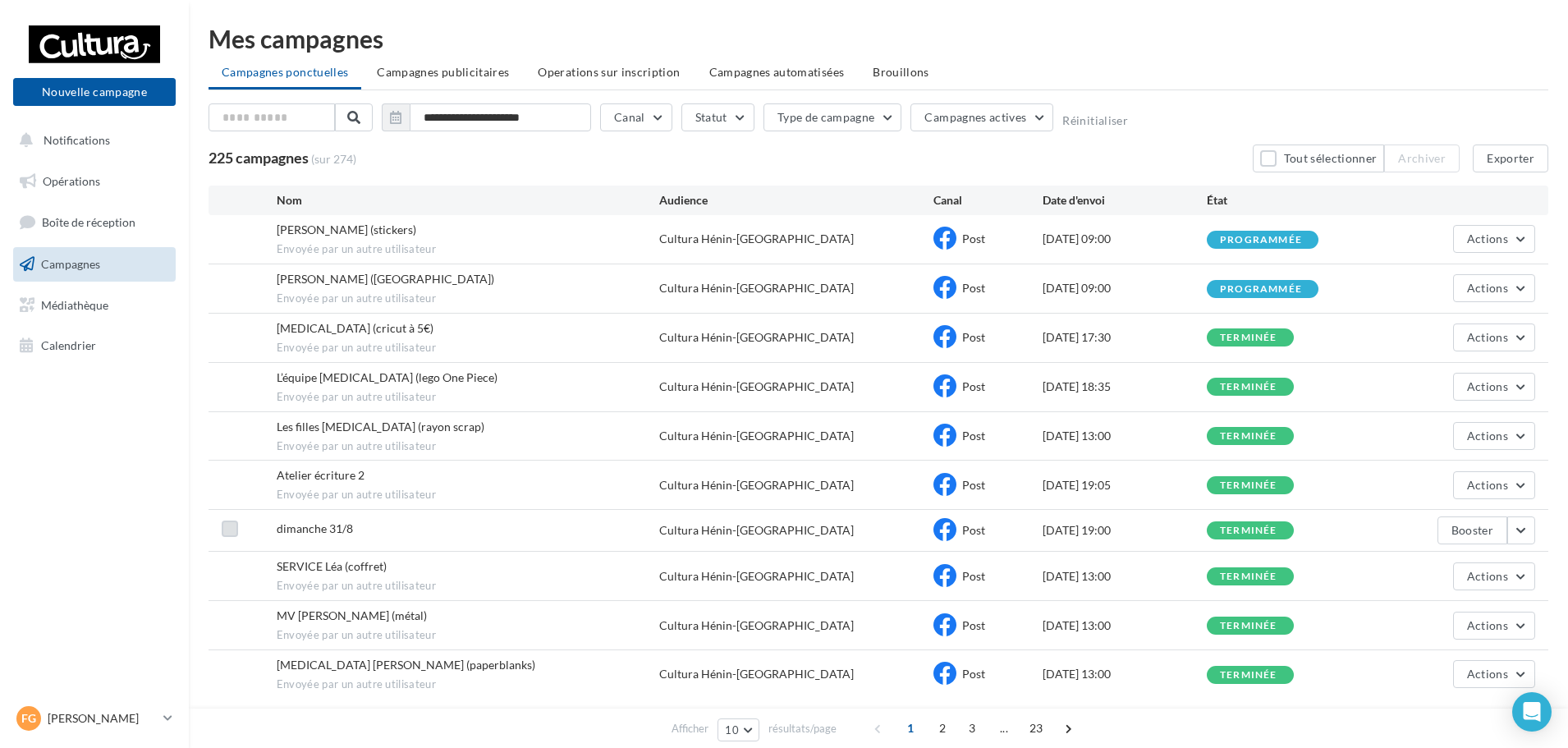
click at [226, 526] on label at bounding box center [229, 528] width 16 height 16
click at [226, 524] on icon at bounding box center [230, 528] width 11 height 11
click at [467, 77] on span "Campagnes publicitaires" at bounding box center [443, 72] width 132 height 14
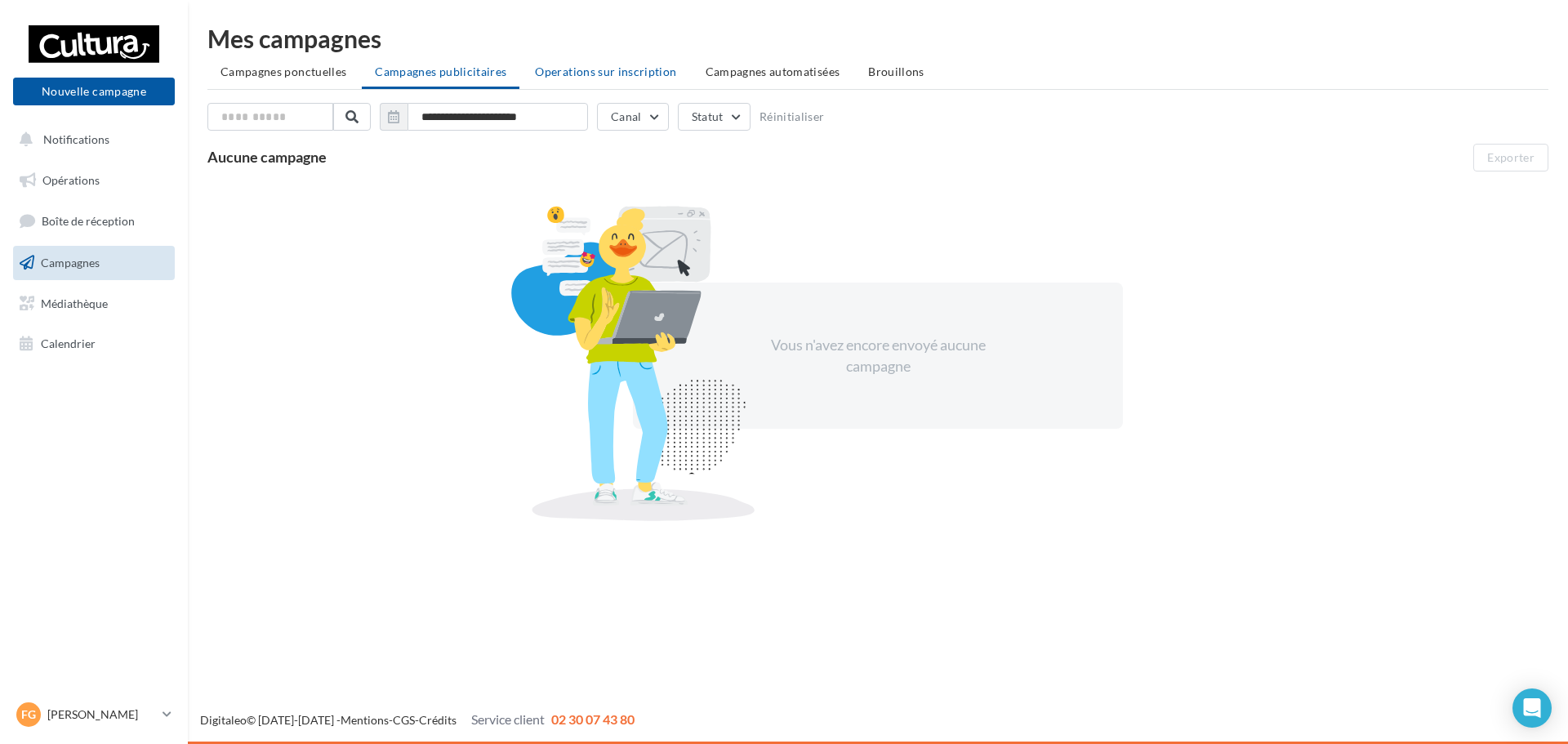
click at [625, 73] on span "Operations sur inscription" at bounding box center [605, 71] width 142 height 14
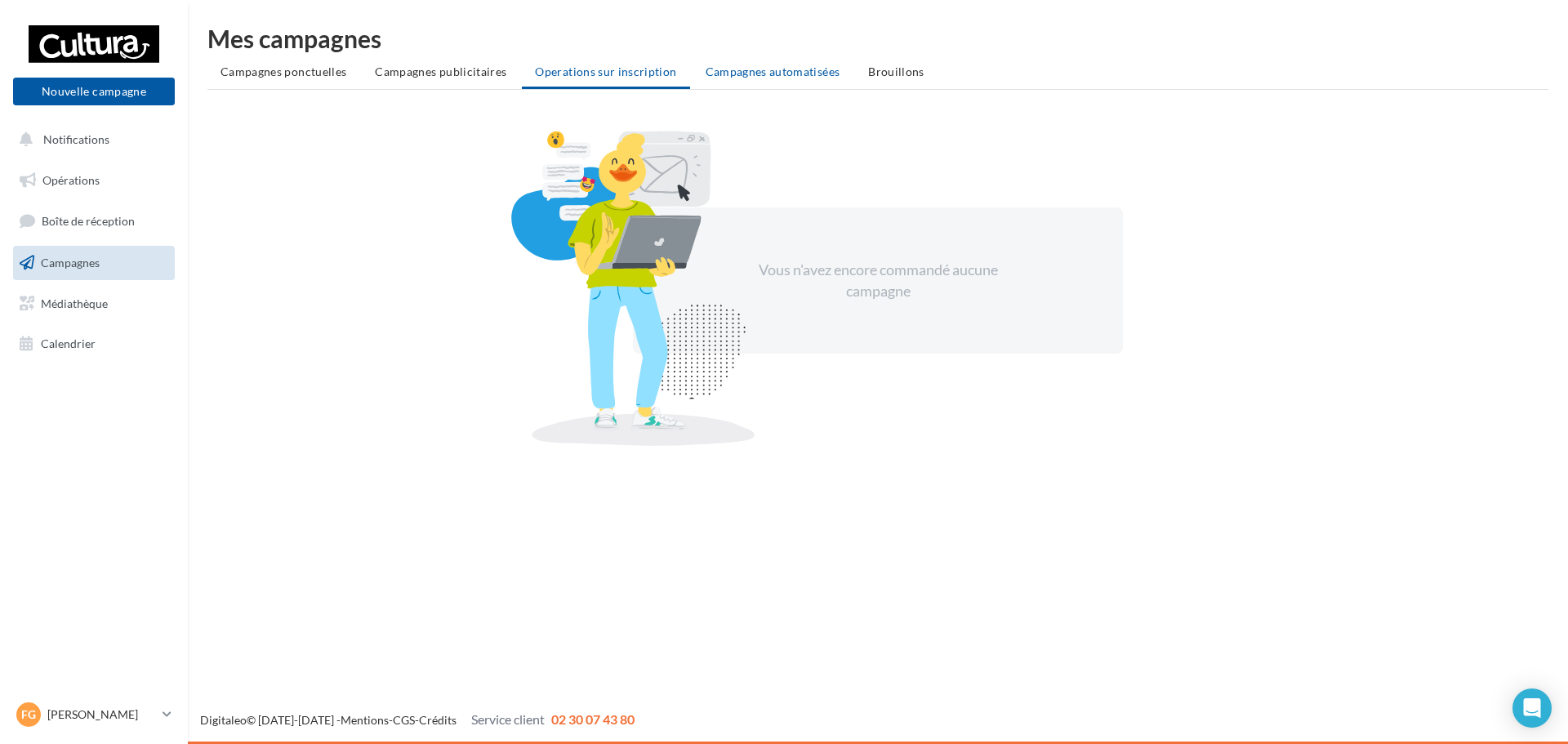
click at [751, 74] on span "Campagnes automatisées" at bounding box center [773, 71] width 135 height 14
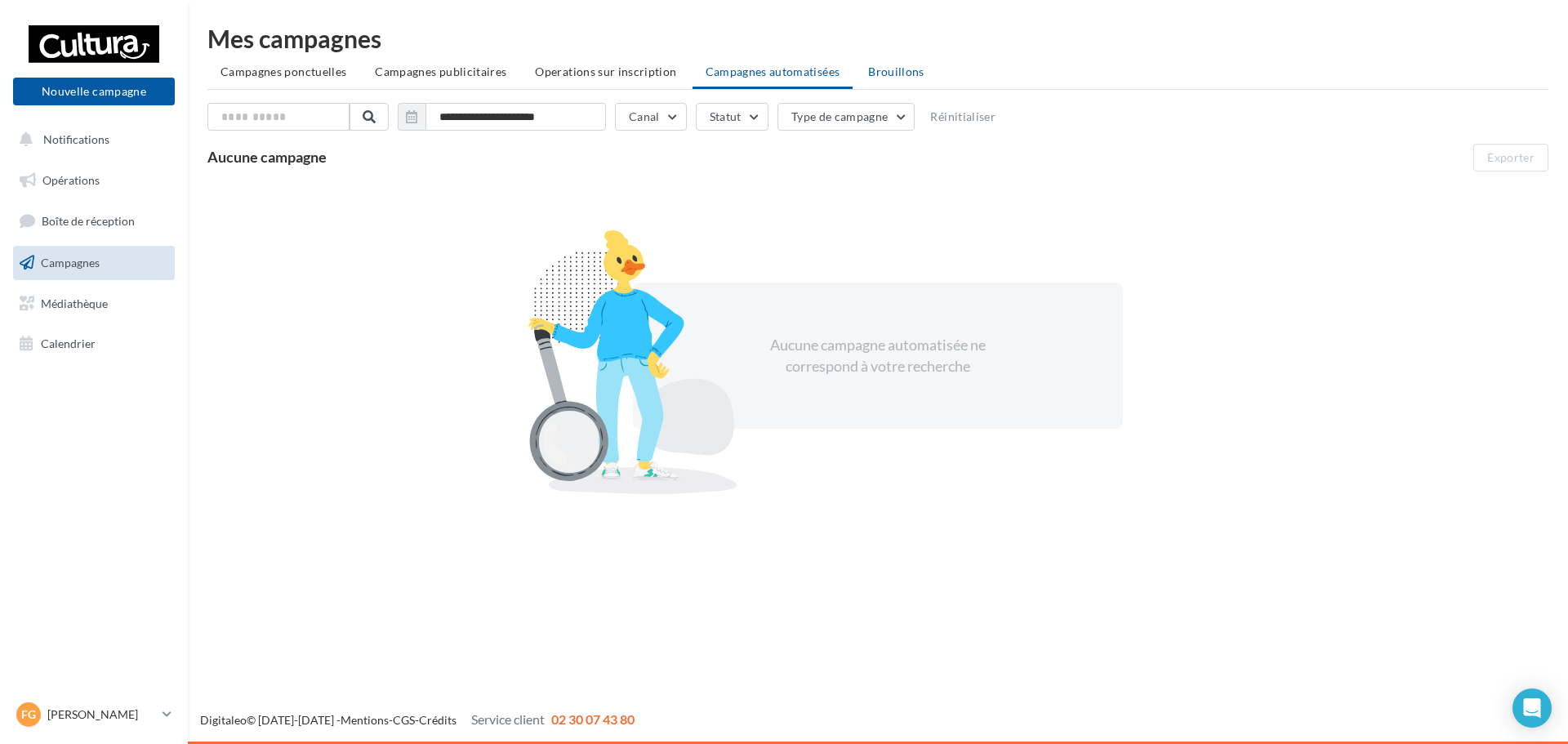
click at [889, 75] on span "Brouillons" at bounding box center [896, 71] width 56 height 14
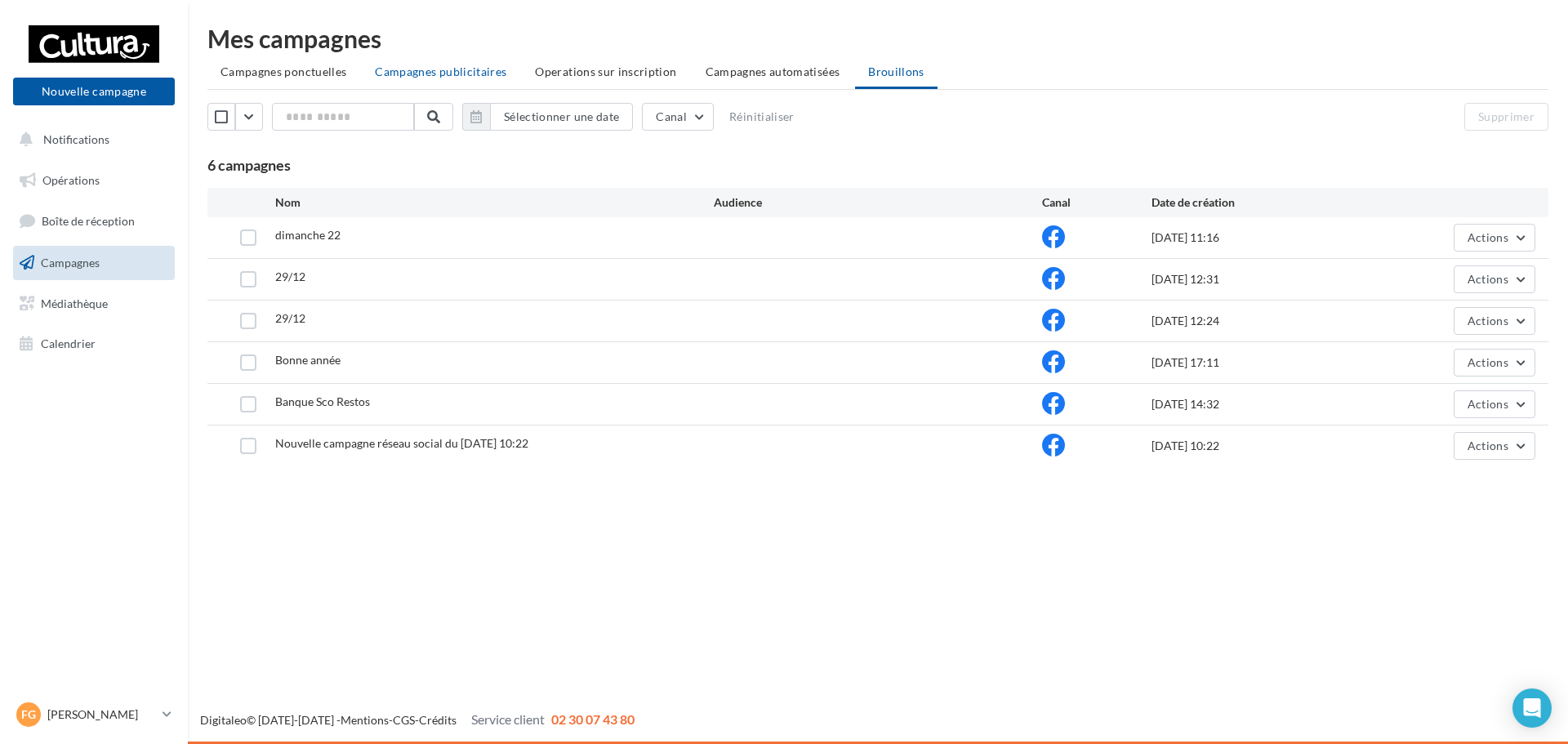
click at [472, 73] on span "Campagnes publicitaires" at bounding box center [441, 71] width 131 height 14
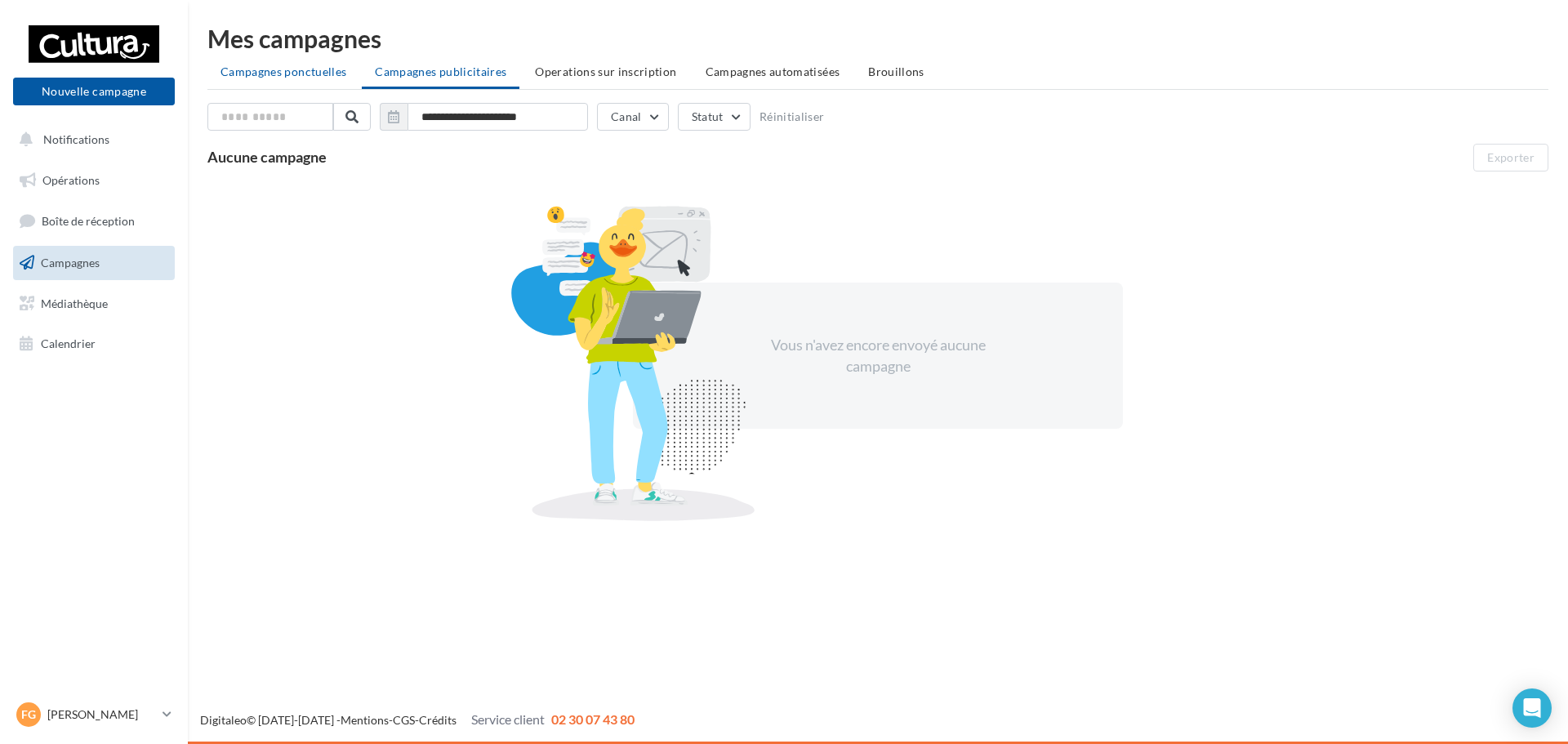
click at [313, 74] on span "Campagnes ponctuelles" at bounding box center [283, 71] width 126 height 14
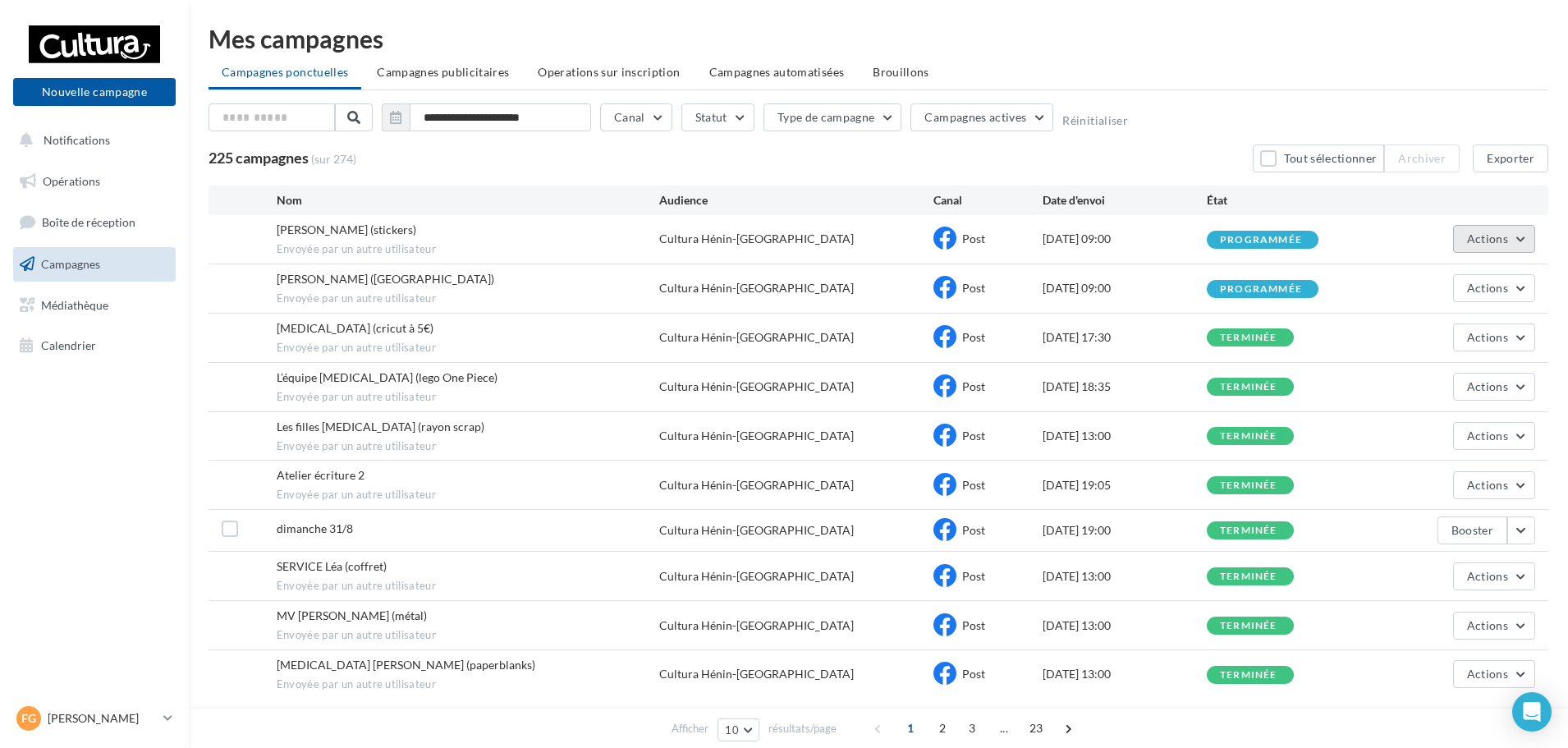
click at [1479, 241] on span "Actions" at bounding box center [1488, 238] width 41 height 14
click at [1460, 271] on button "Voir les résultats" at bounding box center [1453, 277] width 164 height 42
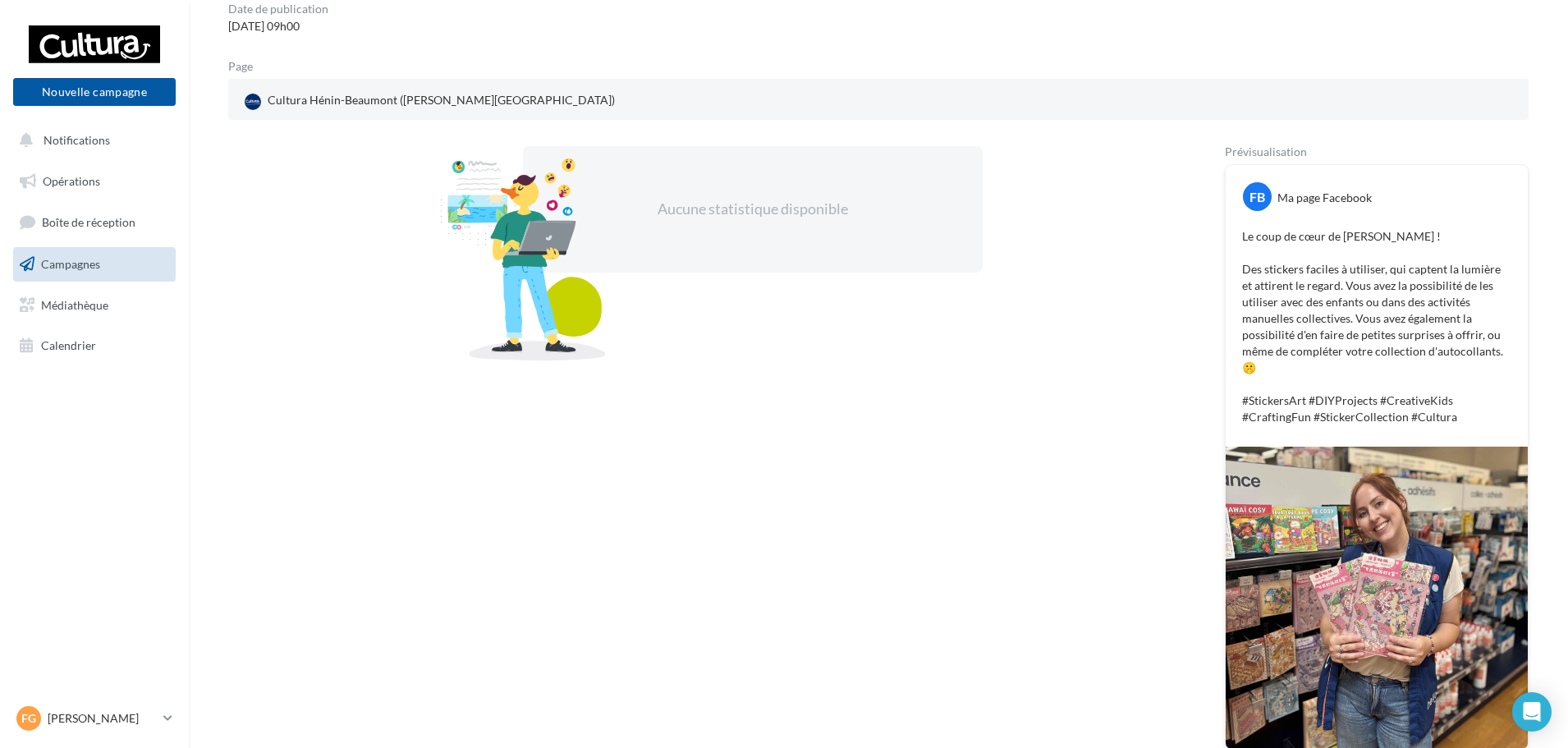
scroll to position [164, 0]
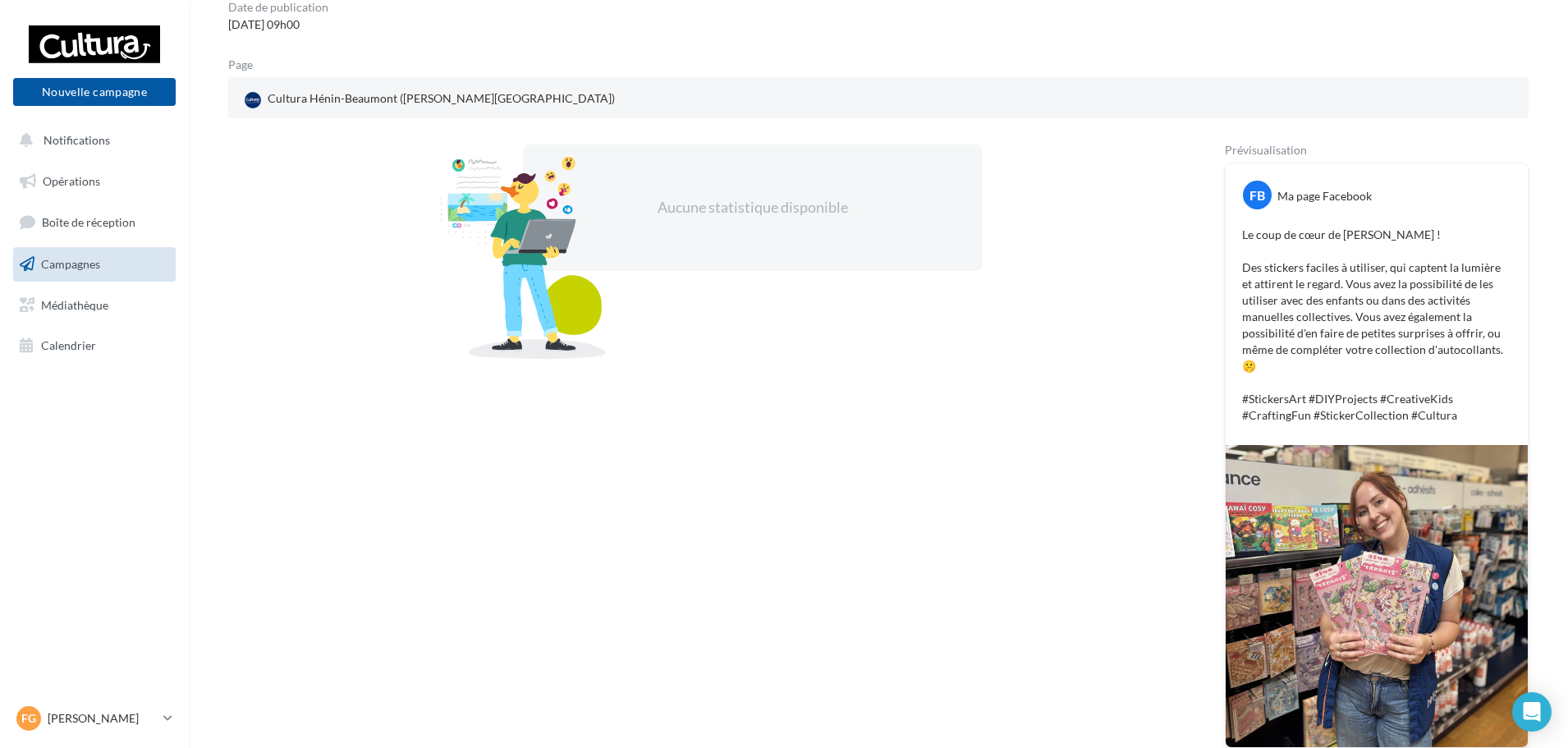
drag, startPoint x: 994, startPoint y: 383, endPoint x: 1007, endPoint y: 374, distance: 15.8
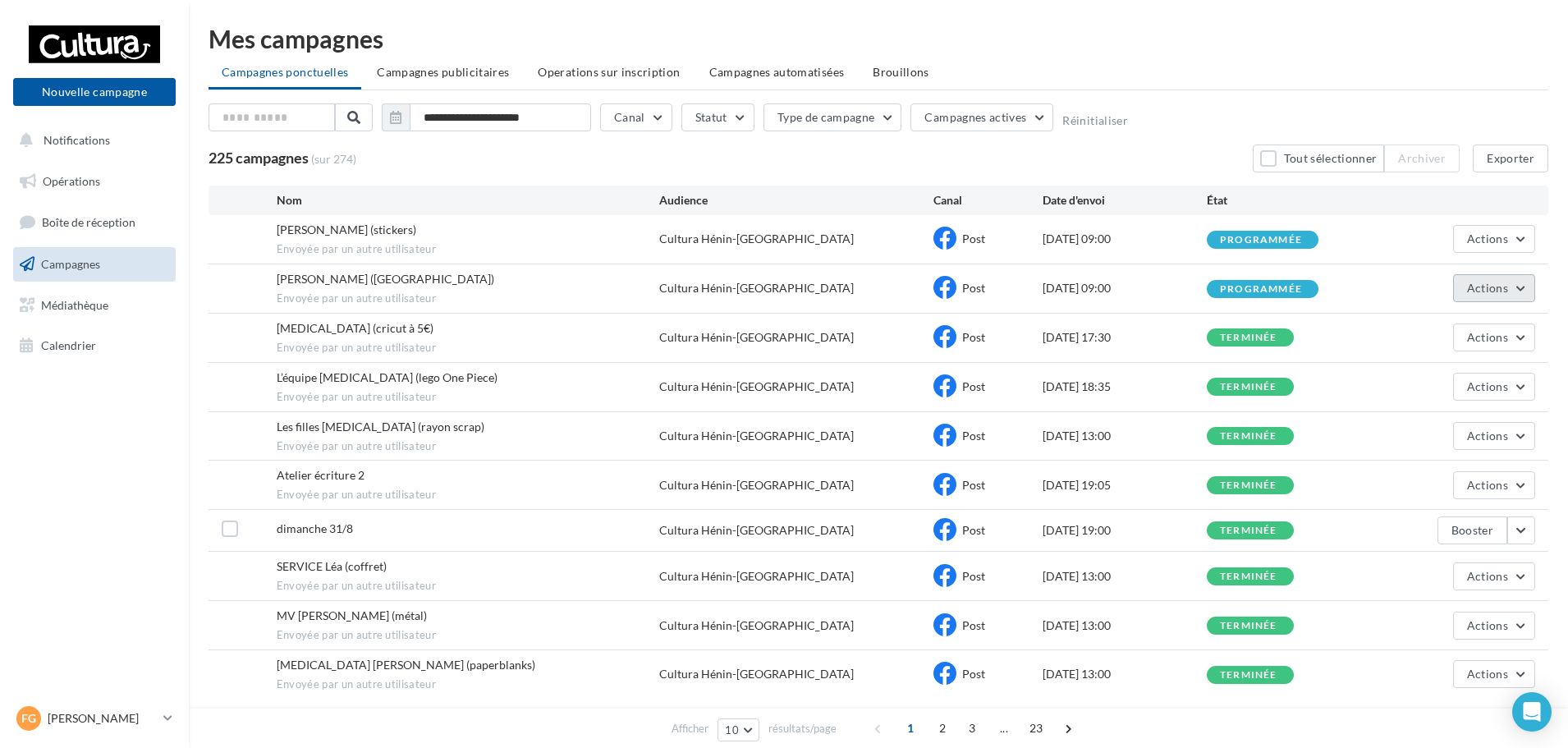
click at [1482, 285] on span "Actions" at bounding box center [1488, 287] width 41 height 14
click at [1457, 317] on button "Voir les résultats" at bounding box center [1453, 326] width 164 height 42
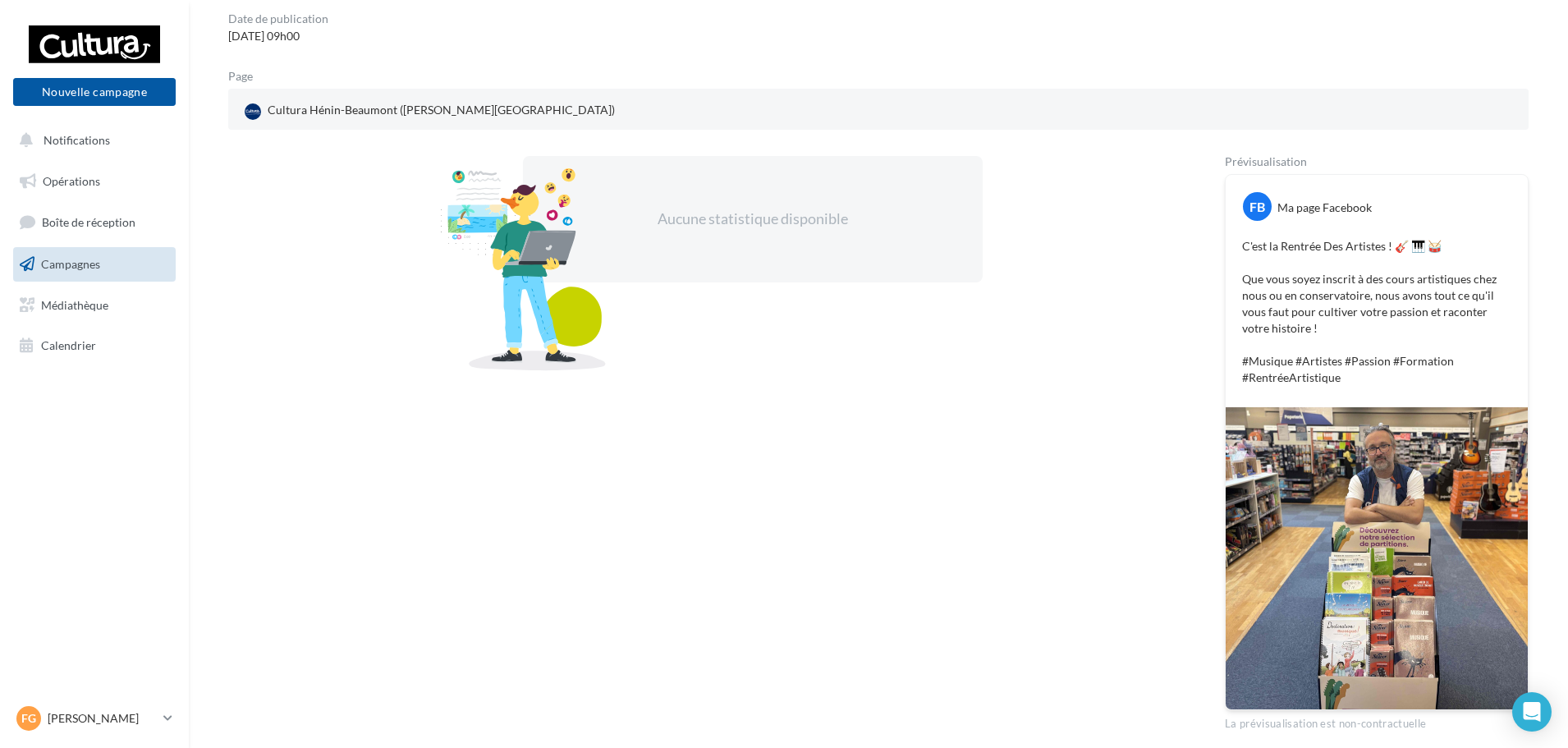
scroll to position [164, 0]
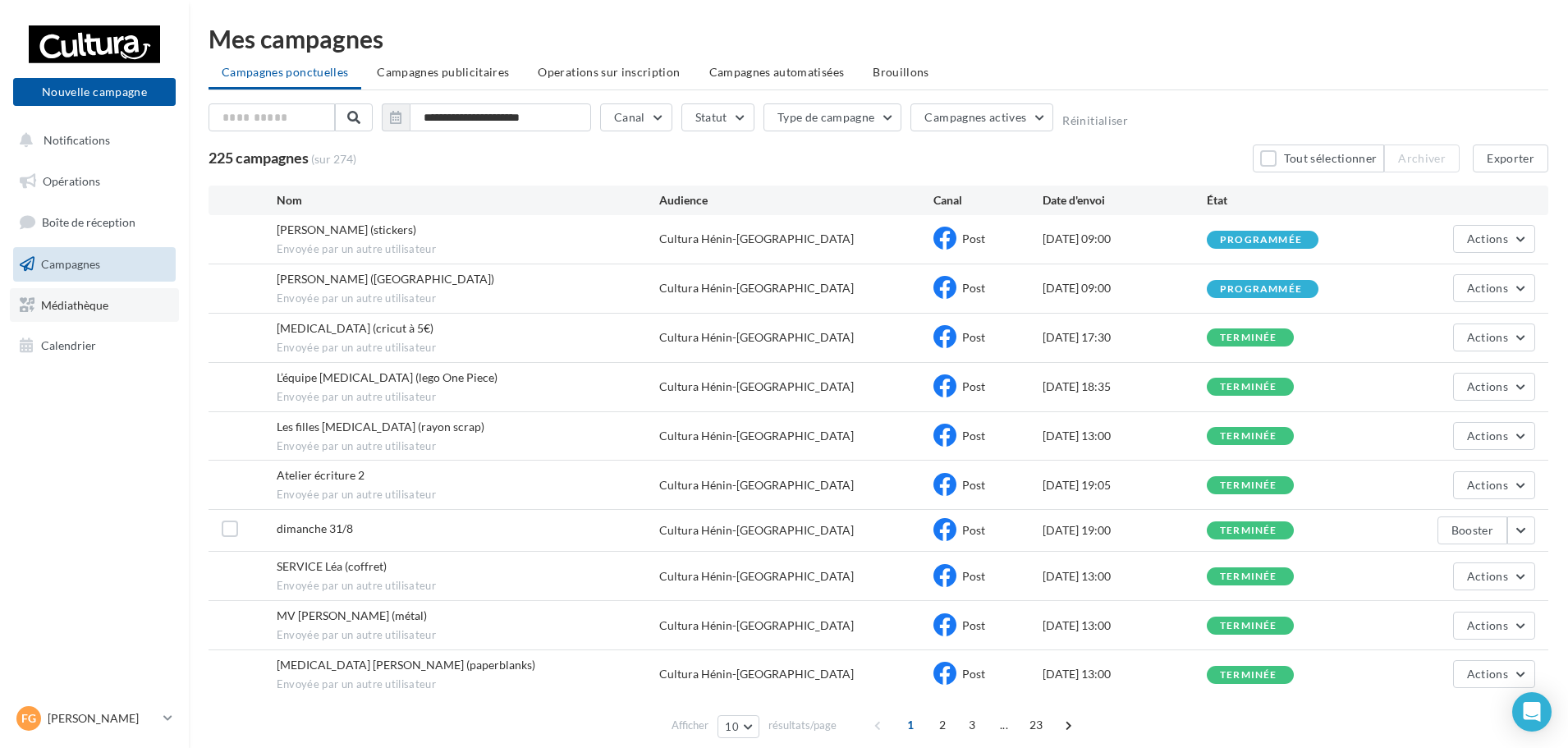
click at [44, 298] on span "Médiathèque" at bounding box center [74, 303] width 67 height 14
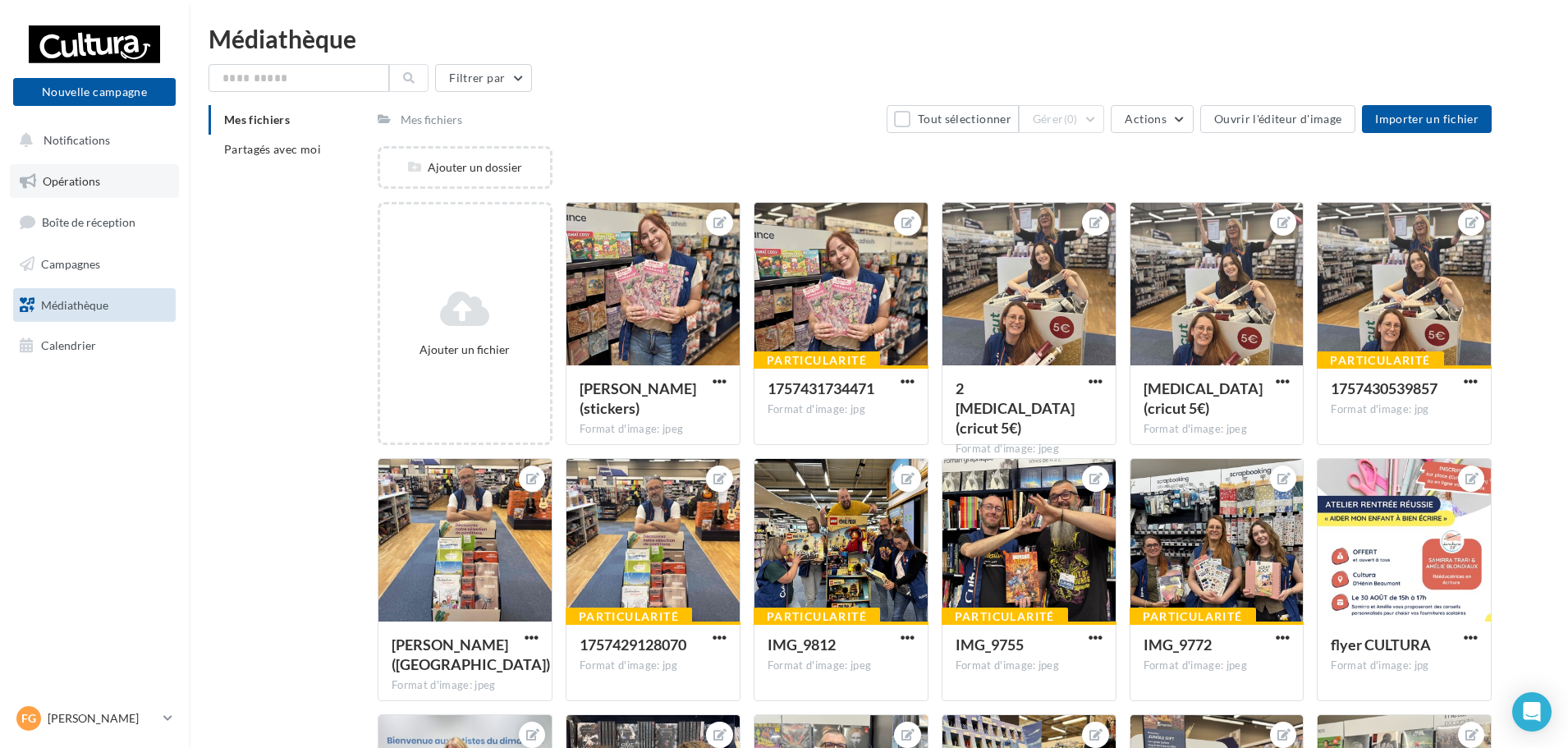
click at [74, 175] on span "Opérations" at bounding box center [71, 181] width 57 height 14
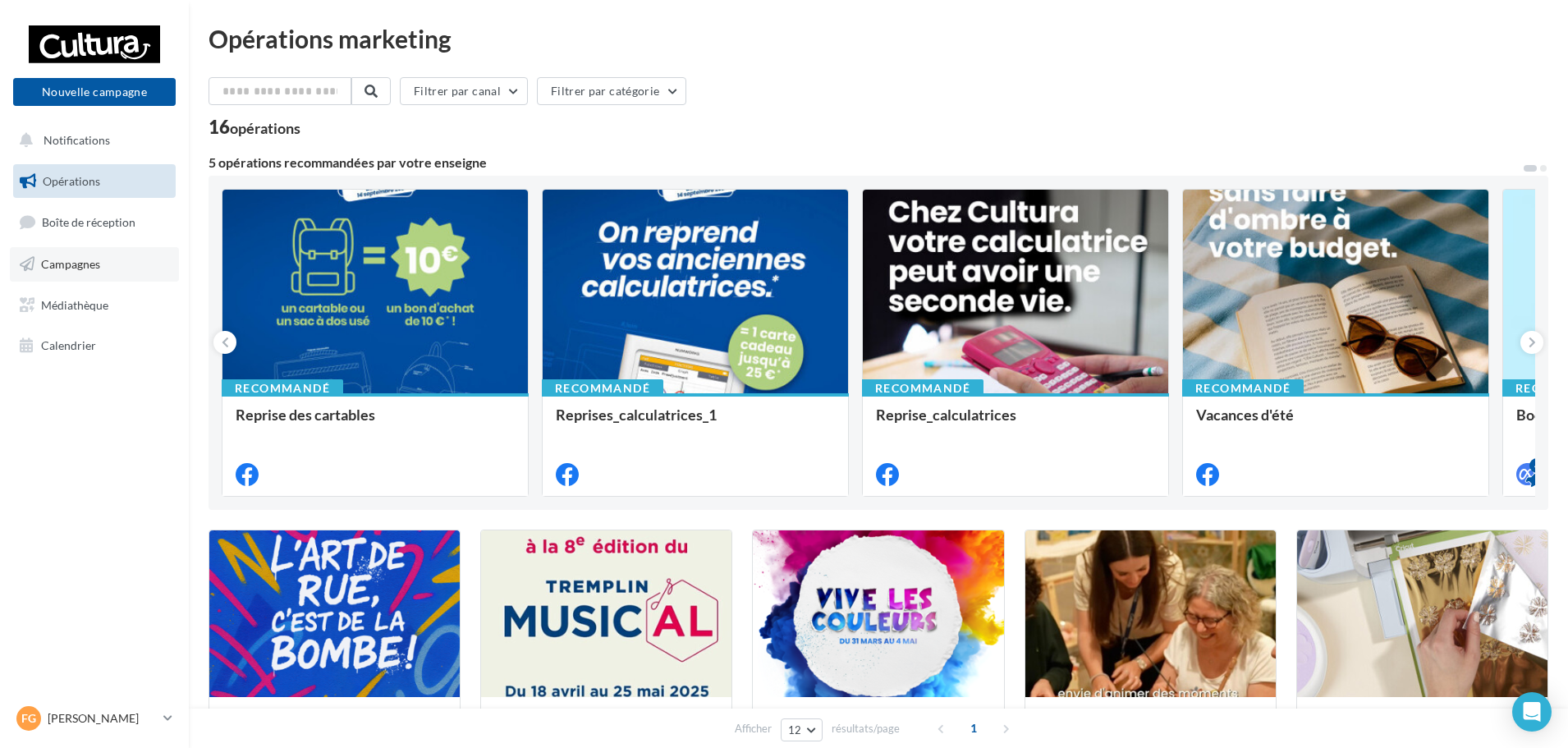
click at [88, 258] on span "Campagnes" at bounding box center [71, 264] width 59 height 14
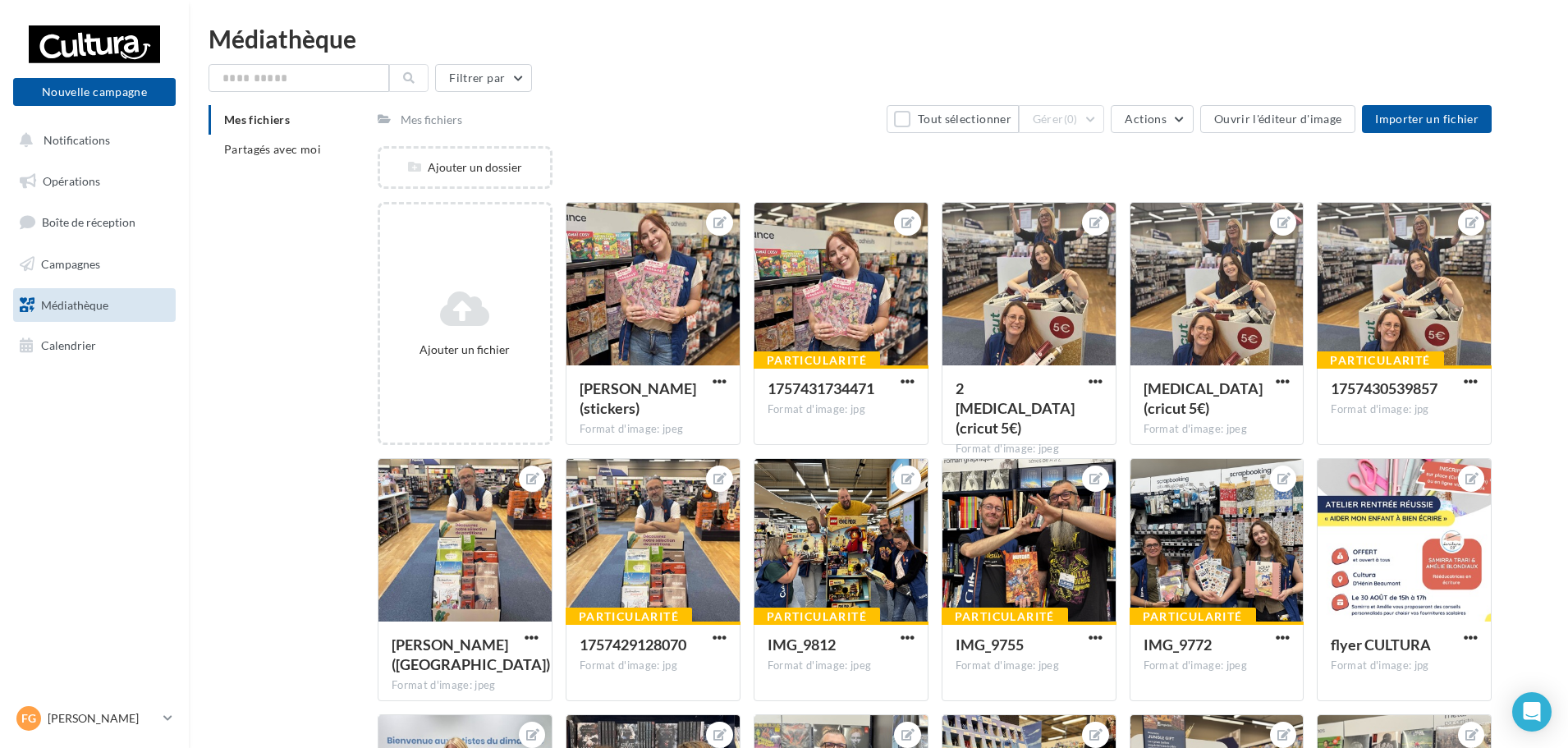
click at [443, 122] on div "Mes fichiers" at bounding box center [431, 119] width 61 height 16
click at [273, 151] on span "Partagés avec moi" at bounding box center [272, 149] width 97 height 14
